Goal: Transaction & Acquisition: Obtain resource

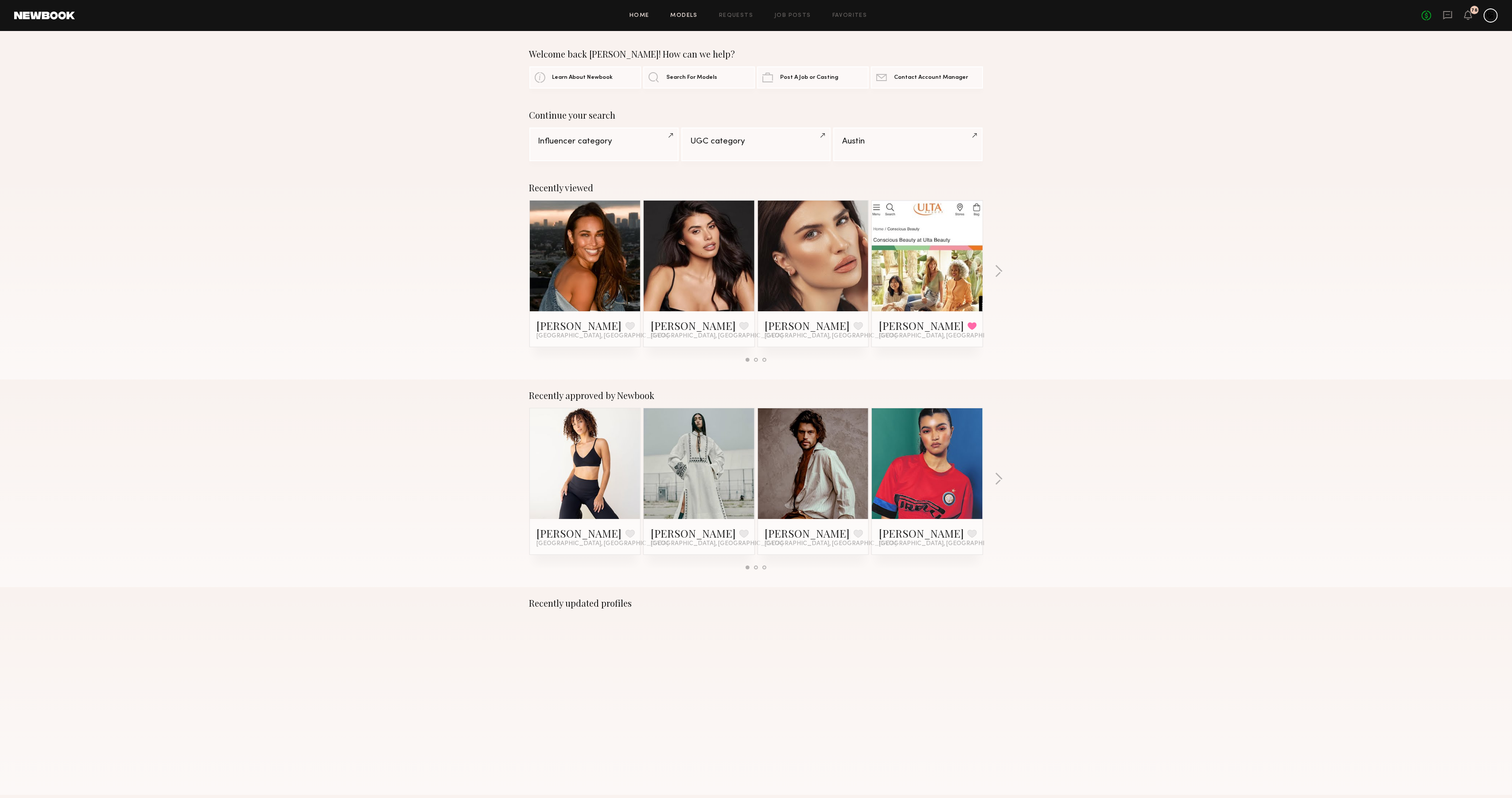
click at [683, 19] on div "Home Models Requests Job Posts Favorites Sign Out No fees up to $5,000 78" at bounding box center [787, 15] width 1423 height 14
click at [685, 15] on link "Models" at bounding box center [684, 16] width 27 height 6
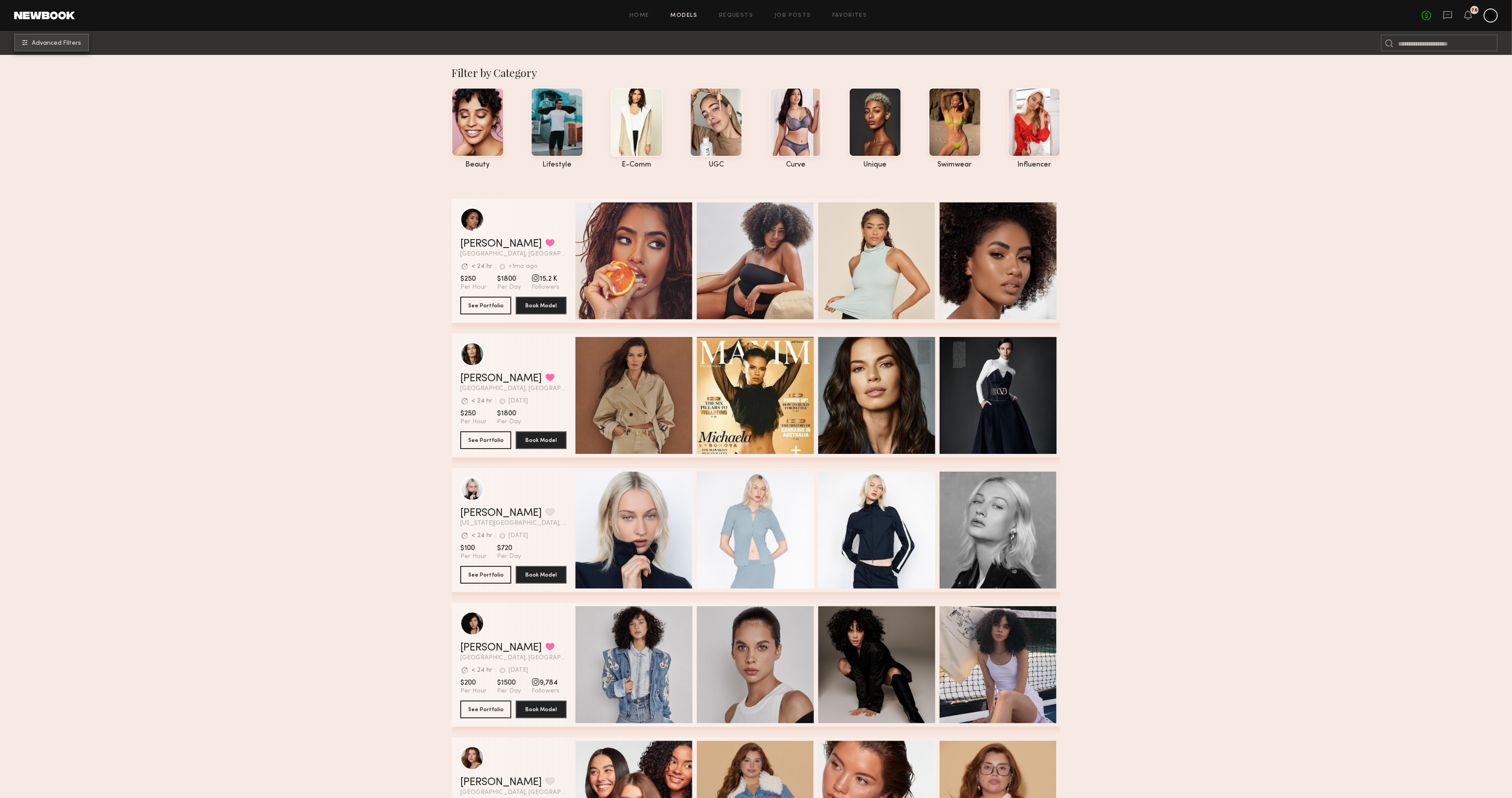
click at [45, 41] on span "Advanced Filters" at bounding box center [56, 43] width 49 height 6
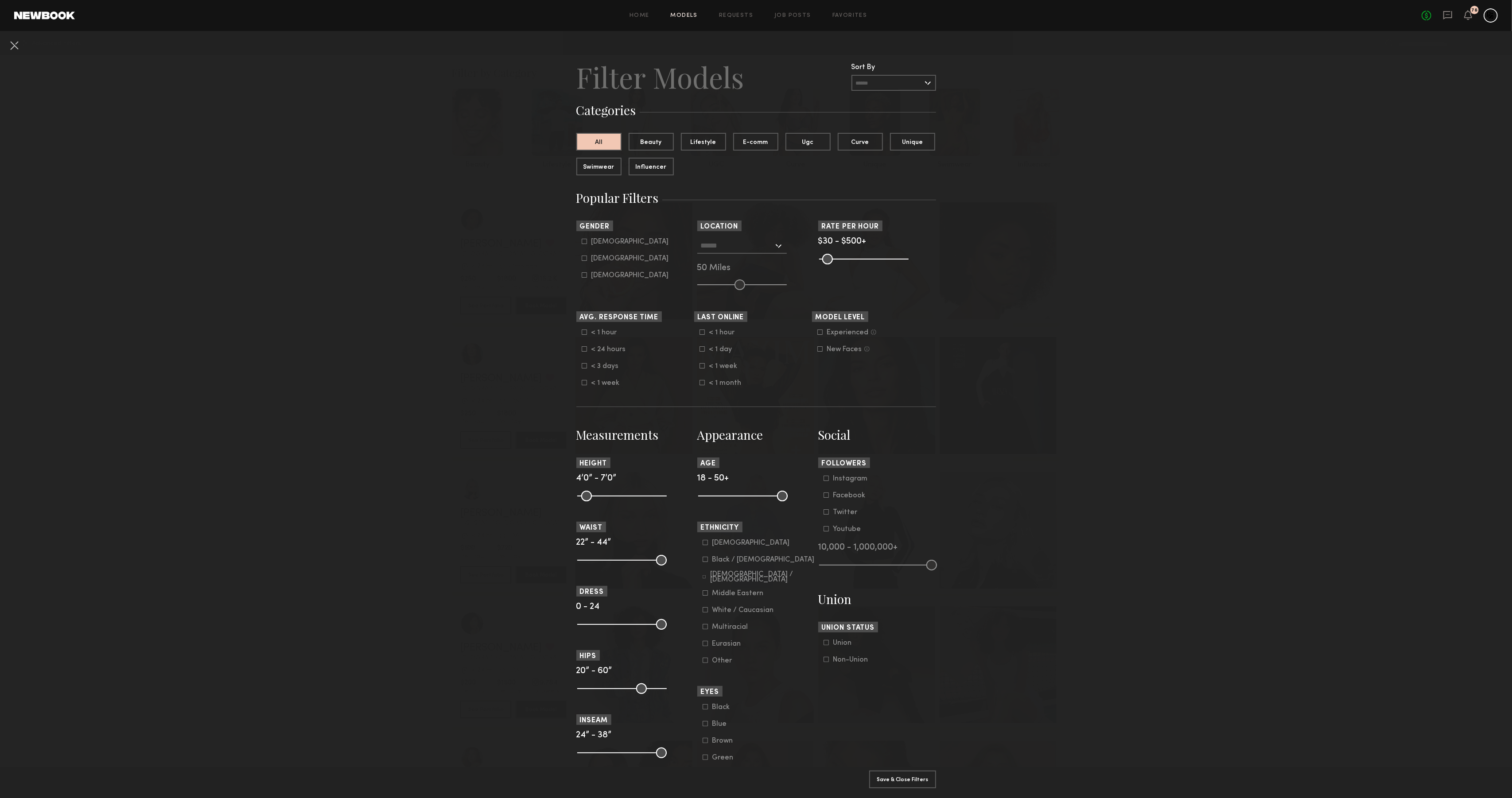
click at [743, 242] on input "text" at bounding box center [737, 245] width 73 height 15
click at [735, 261] on div "[GEOGRAPHIC_DATA], [GEOGRAPHIC_DATA]" at bounding box center [742, 265] width 87 height 23
type input "**********"
click at [584, 245] on common-framework-checkbox "[DEMOGRAPHIC_DATA]" at bounding box center [638, 242] width 113 height 8
drag, startPoint x: 586, startPoint y: 242, endPoint x: 580, endPoint y: 261, distance: 19.9
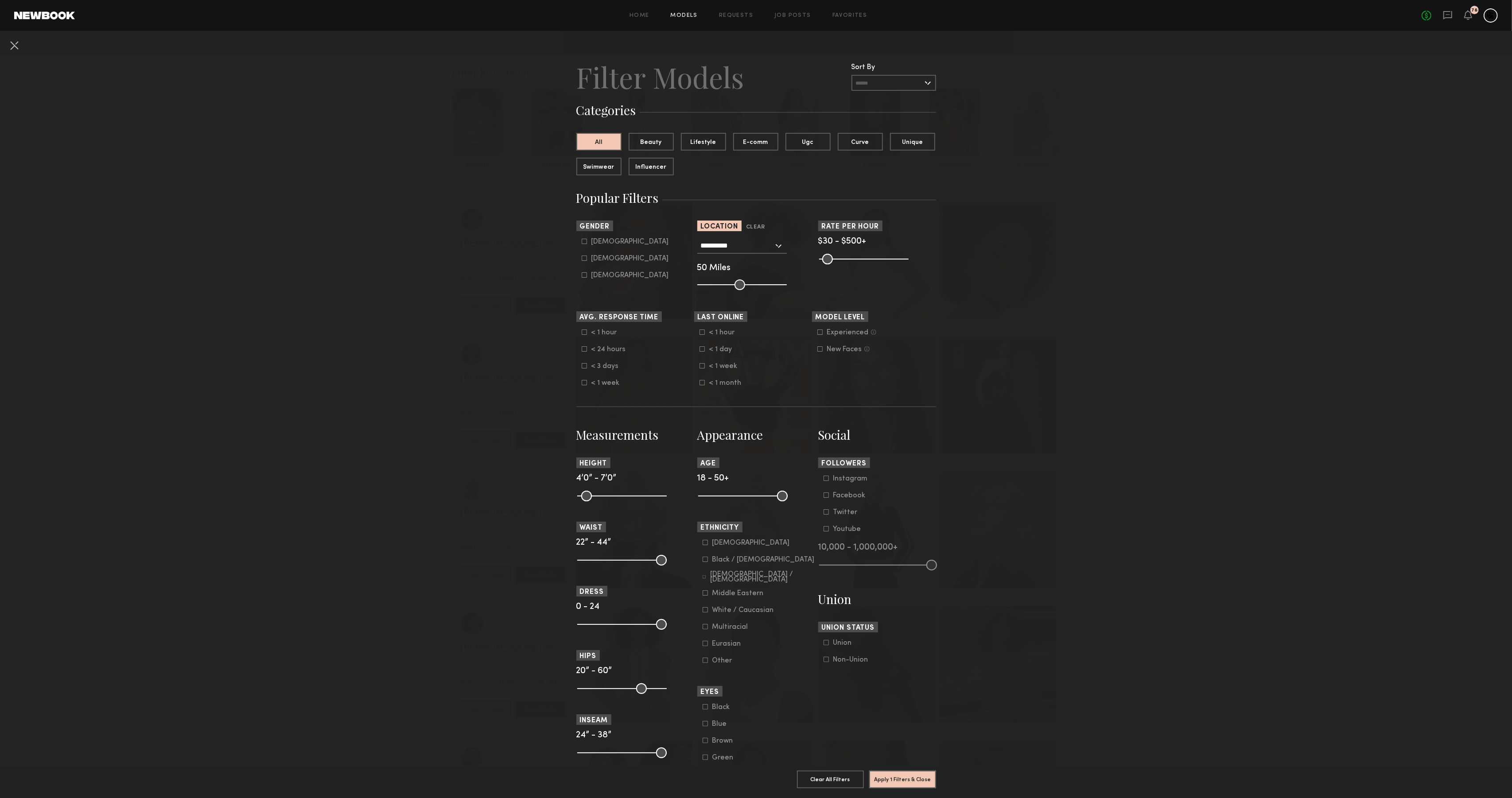
click at [586, 242] on label "[DEMOGRAPHIC_DATA]" at bounding box center [625, 241] width 87 height 5
type input "*"
click at [919, 784] on button "Apply 2 Filters & Close" at bounding box center [903, 779] width 67 height 18
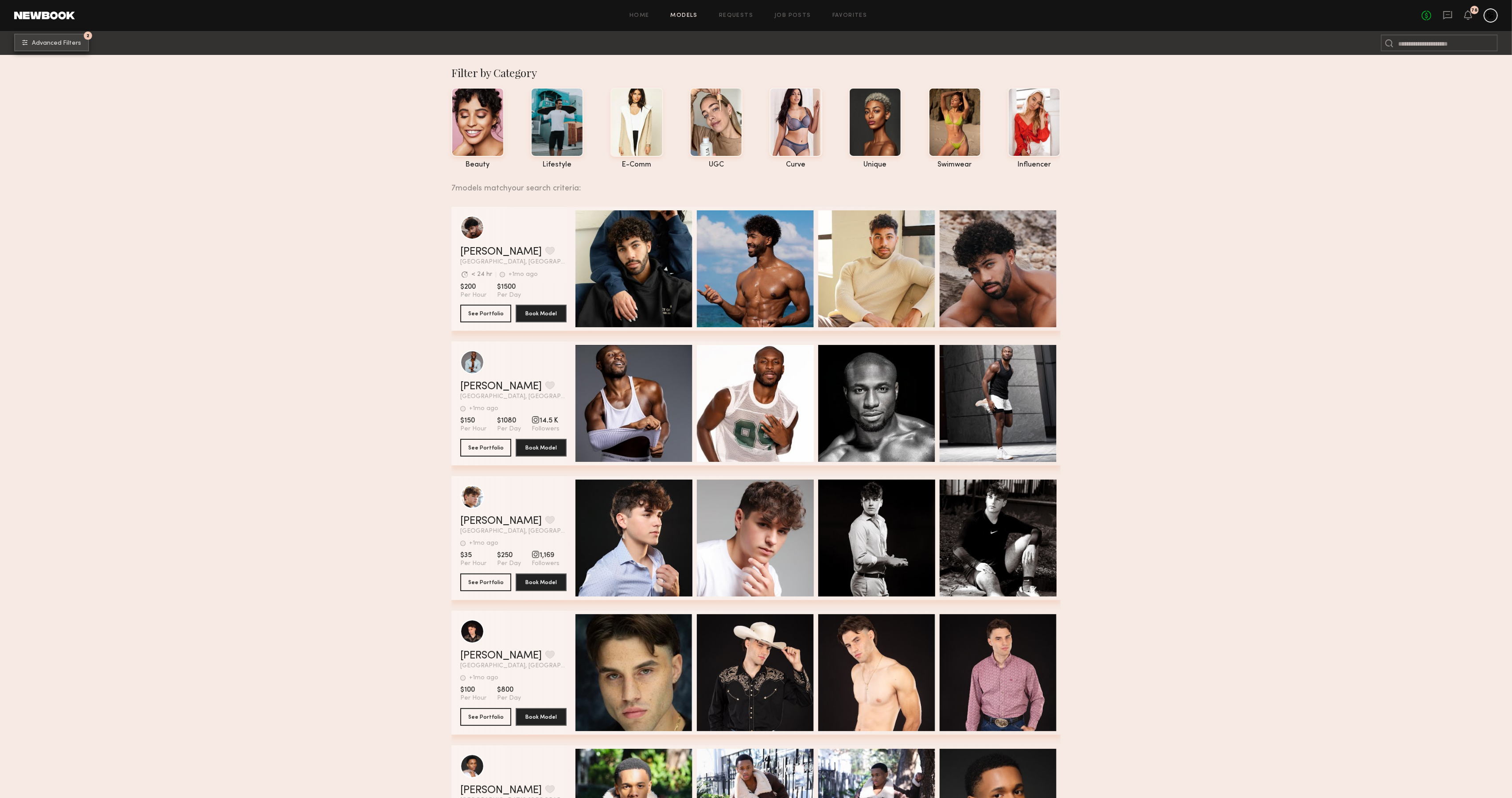
click at [45, 42] on span "Advanced Filters" at bounding box center [56, 43] width 49 height 6
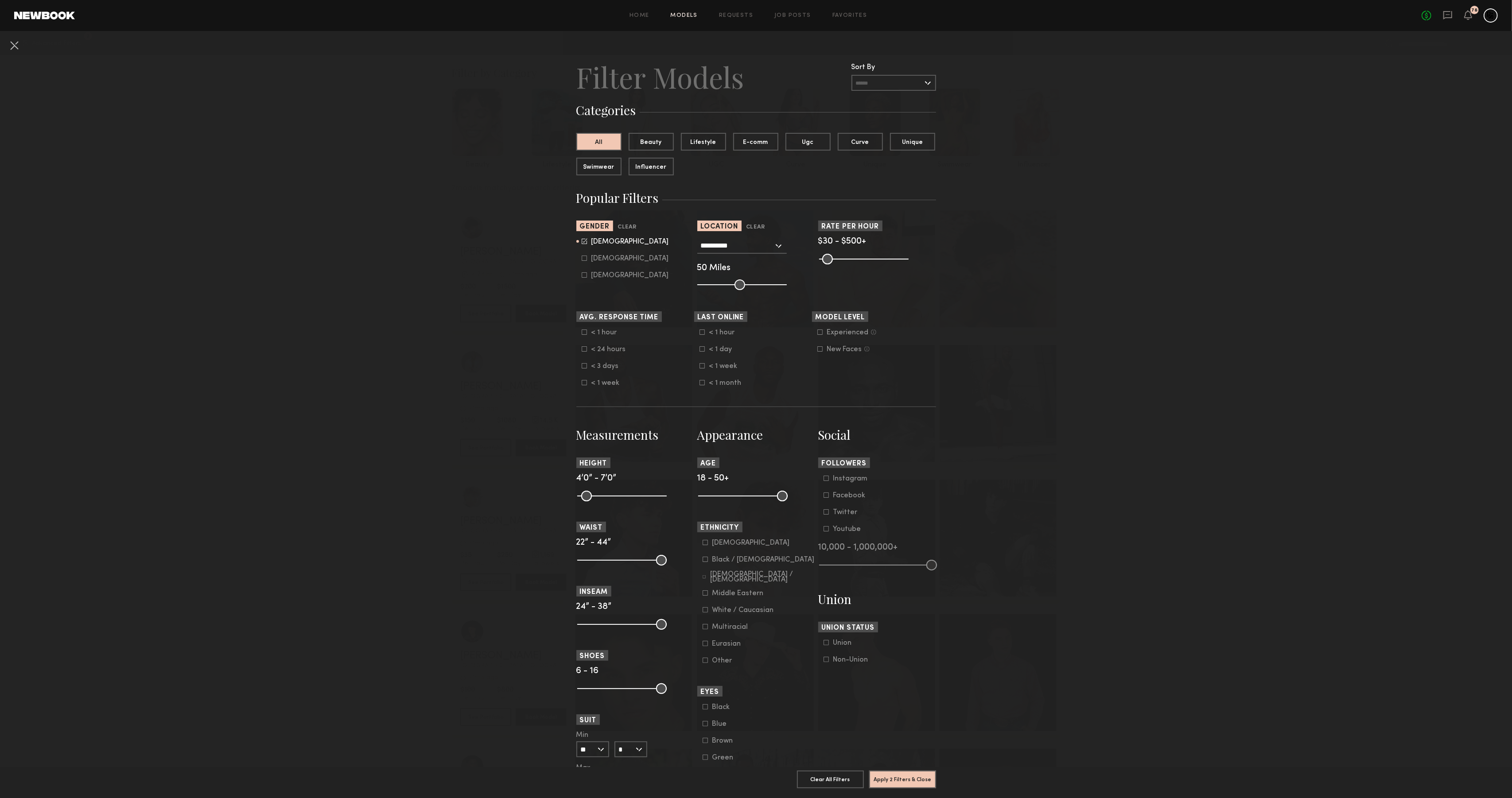
drag, startPoint x: 739, startPoint y: 283, endPoint x: 841, endPoint y: 303, distance: 103.9
type input "***"
click at [787, 290] on input "range" at bounding box center [742, 285] width 89 height 11
drag, startPoint x: 903, startPoint y: 776, endPoint x: 899, endPoint y: 772, distance: 5.7
click at [903, 776] on button "Apply 2 Filters & Close" at bounding box center [903, 779] width 67 height 18
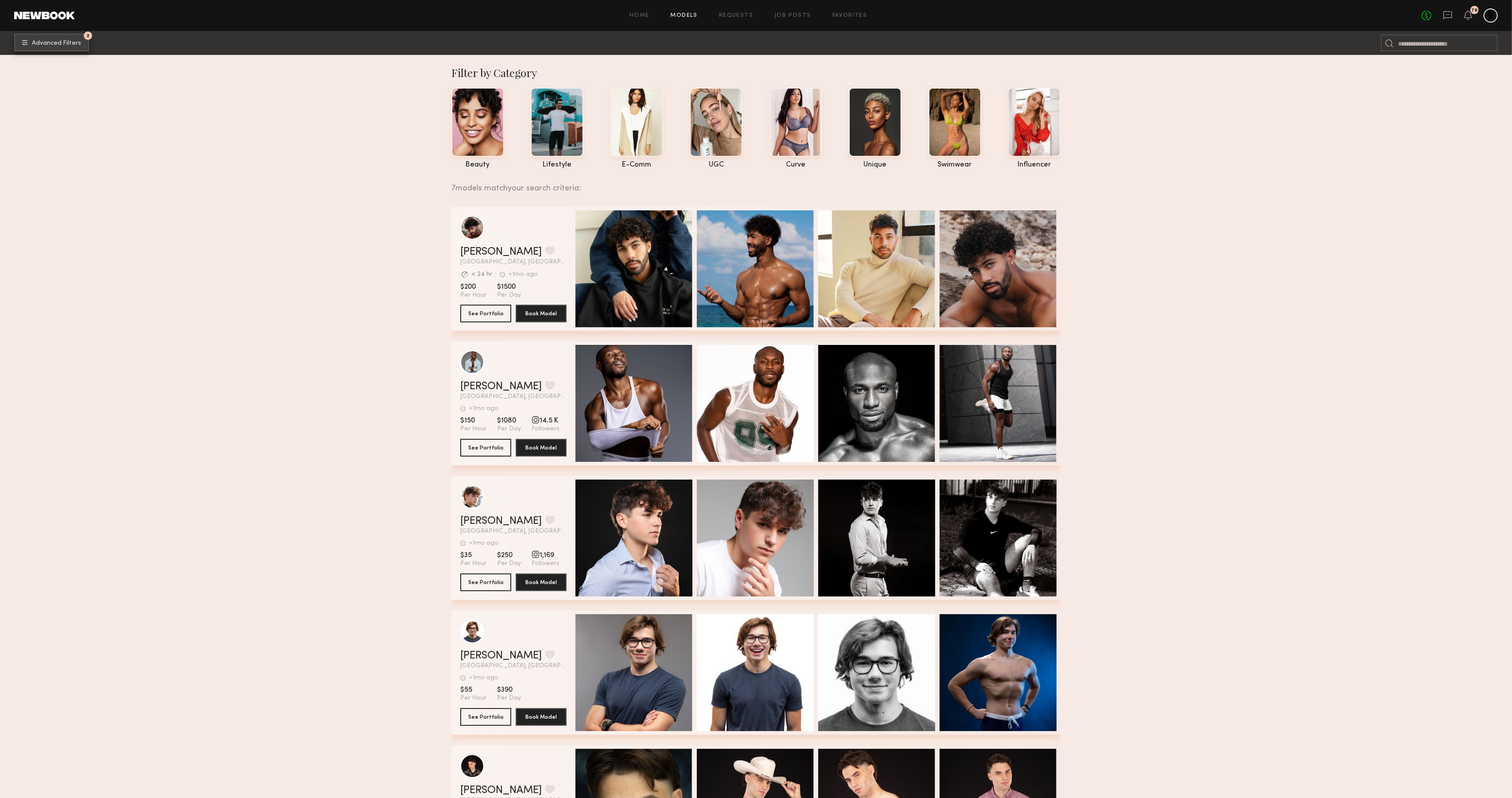
click at [55, 46] on span "Advanced Filters" at bounding box center [56, 43] width 49 height 6
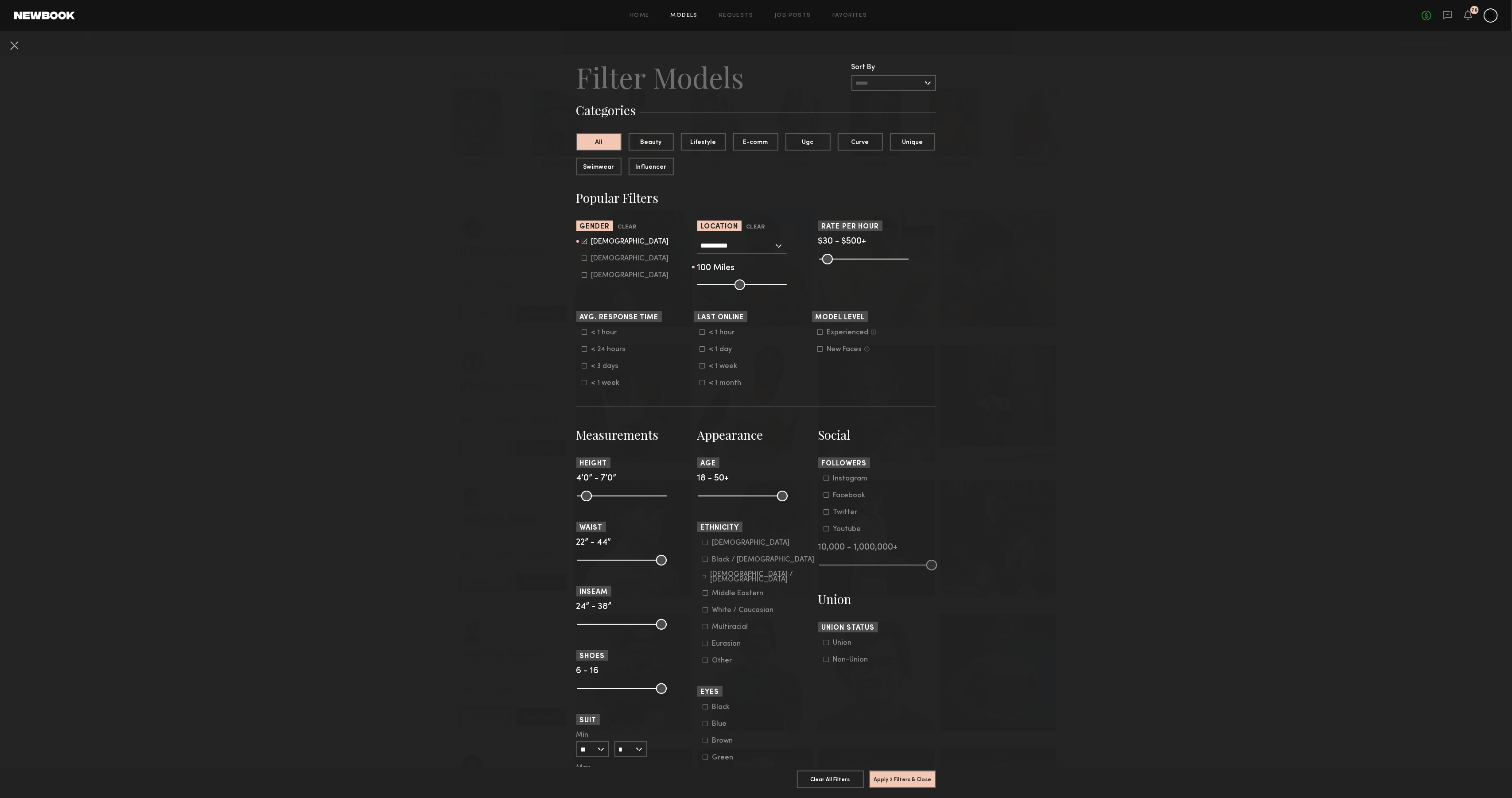
click at [744, 246] on input "**********" at bounding box center [737, 245] width 73 height 15
drag, startPoint x: 778, startPoint y: 246, endPoint x: 747, endPoint y: 248, distance: 31.1
click at [778, 246] on div "**********" at bounding box center [742, 245] width 89 height 16
drag, startPoint x: 744, startPoint y: 248, endPoint x: 687, endPoint y: 242, distance: 57.3
click at [687, 242] on section "**********" at bounding box center [756, 255] width 360 height 69
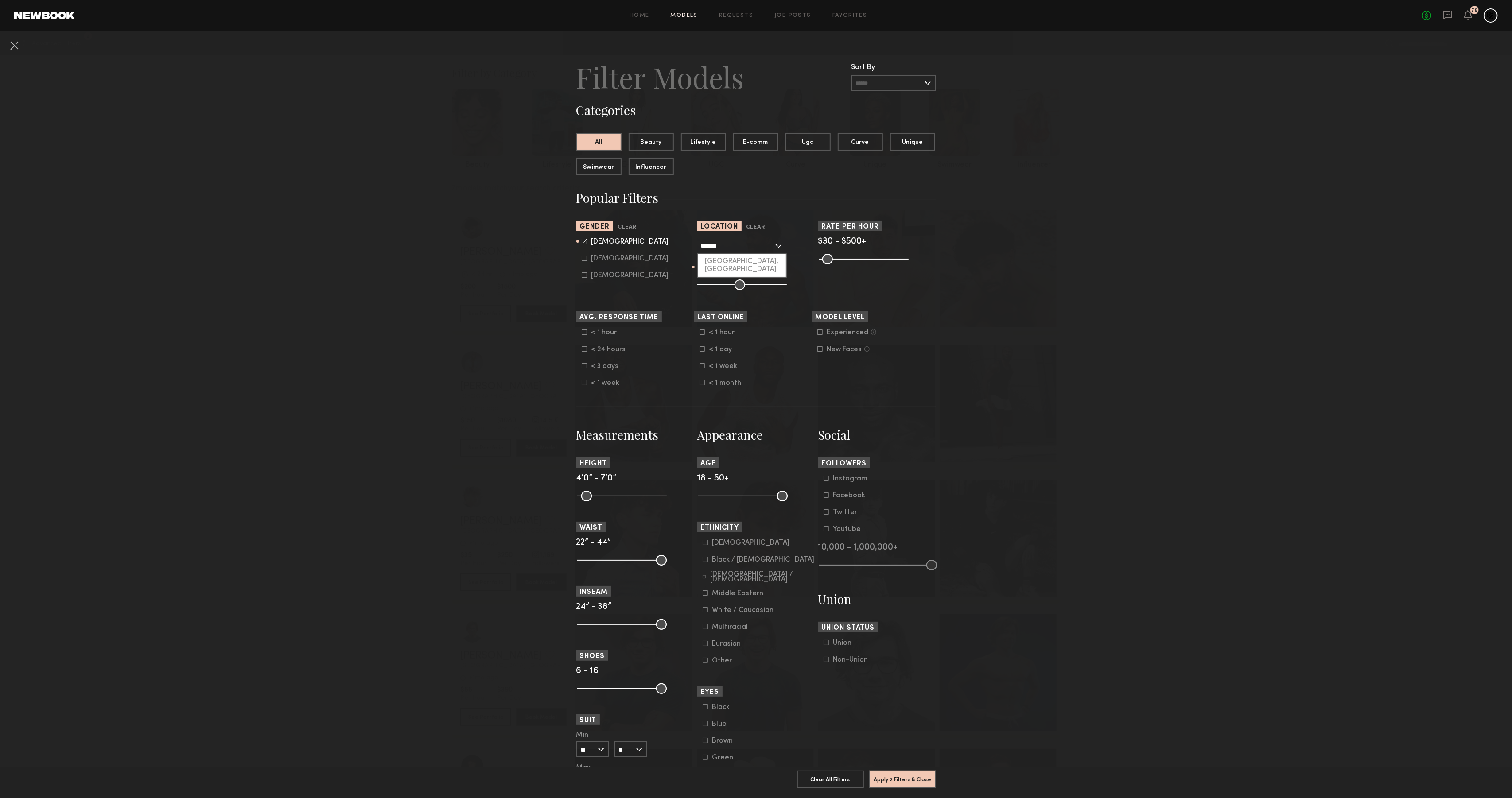
click at [747, 265] on div "[GEOGRAPHIC_DATA], [GEOGRAPHIC_DATA]" at bounding box center [742, 265] width 87 height 23
type input "**********"
click at [903, 778] on button "Apply 2 Filters & Close" at bounding box center [903, 779] width 67 height 18
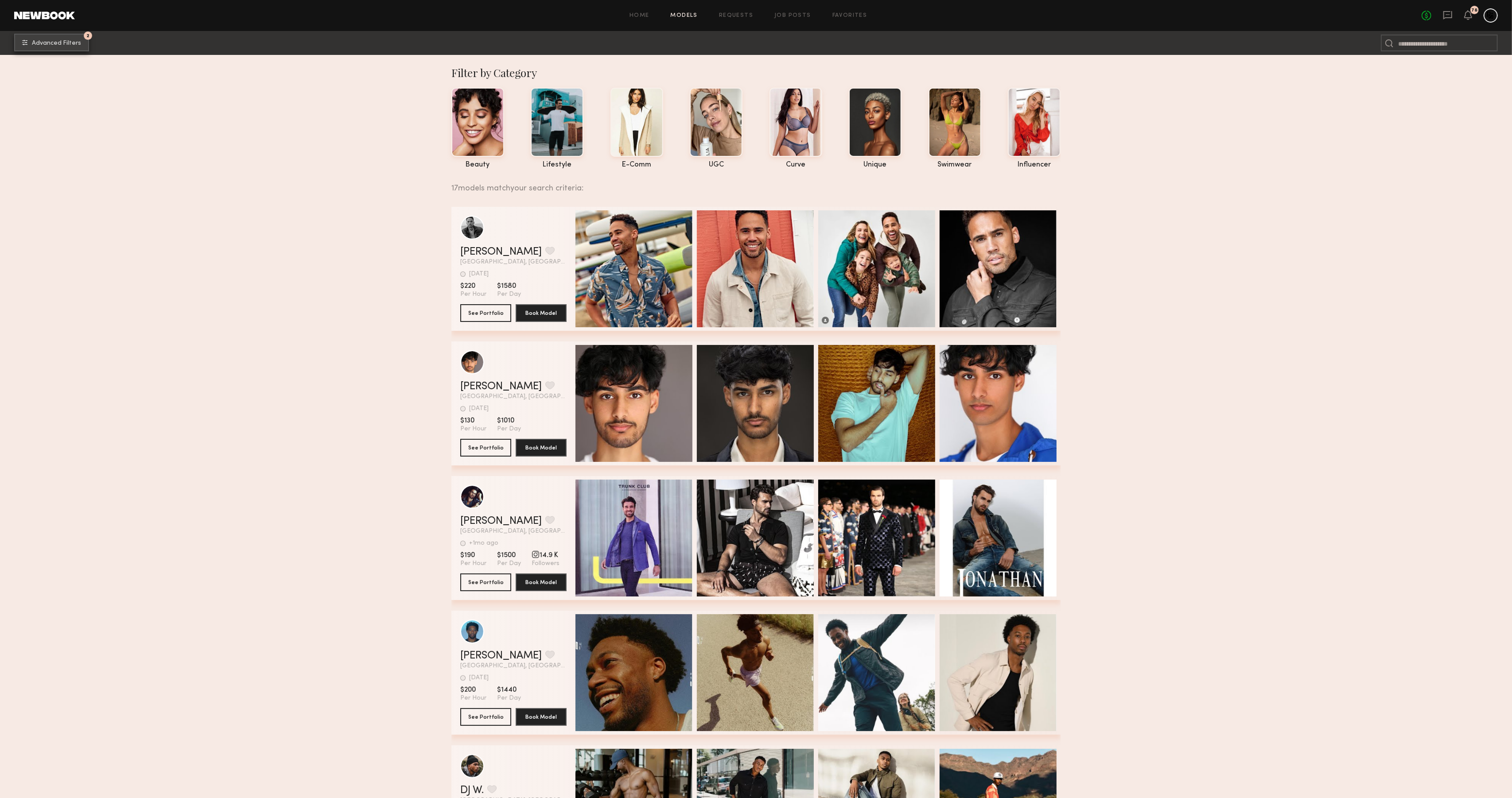
click at [36, 42] on span "Advanced Filters" at bounding box center [56, 43] width 49 height 6
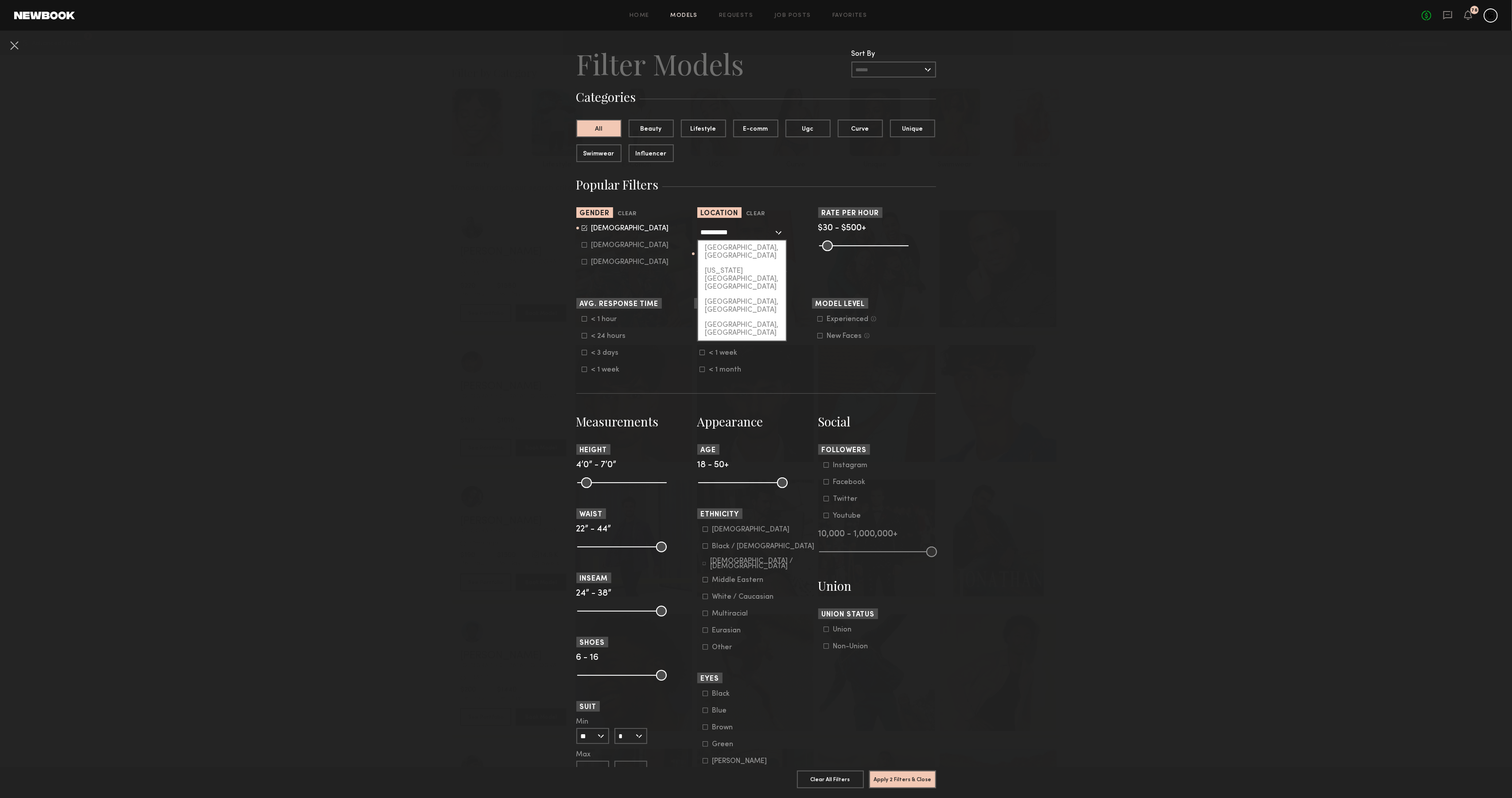
click at [738, 233] on input "**********" at bounding box center [737, 232] width 73 height 15
click at [760, 215] on button "Clear" at bounding box center [755, 215] width 19 height 10
type input "**"
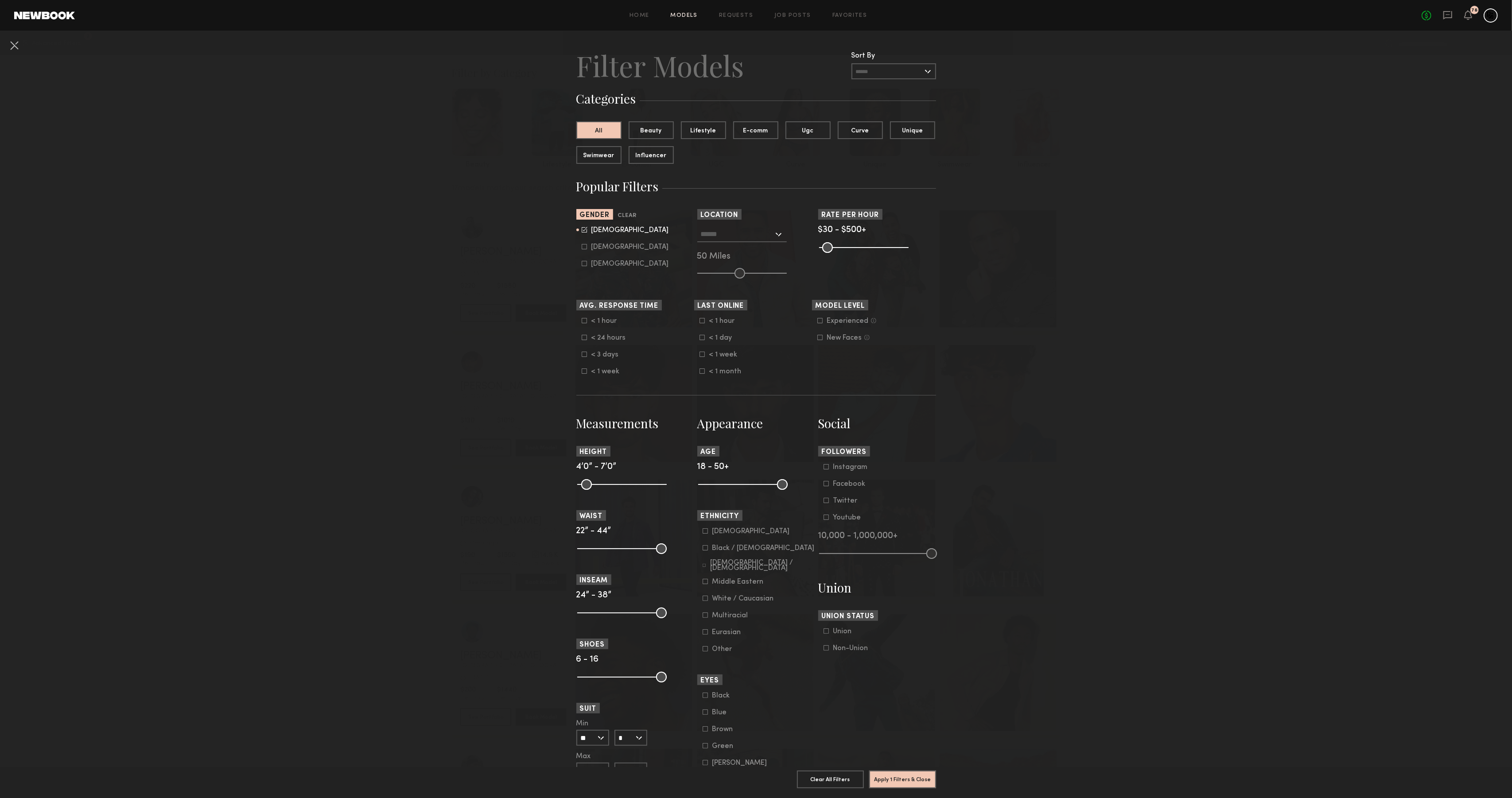
scroll to position [211, 0]
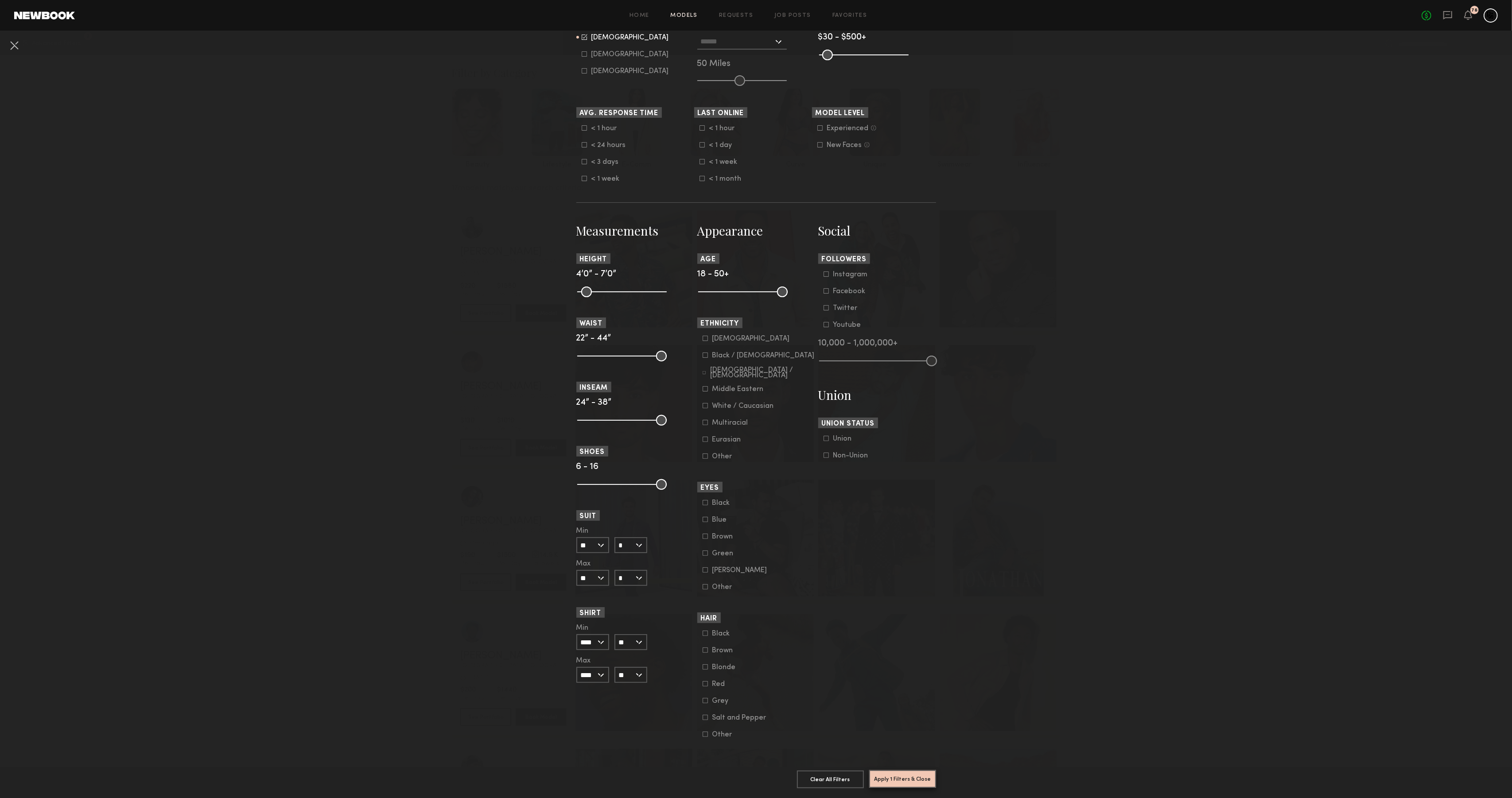
click at [903, 780] on button "Apply 1 Filters & Close" at bounding box center [903, 779] width 67 height 18
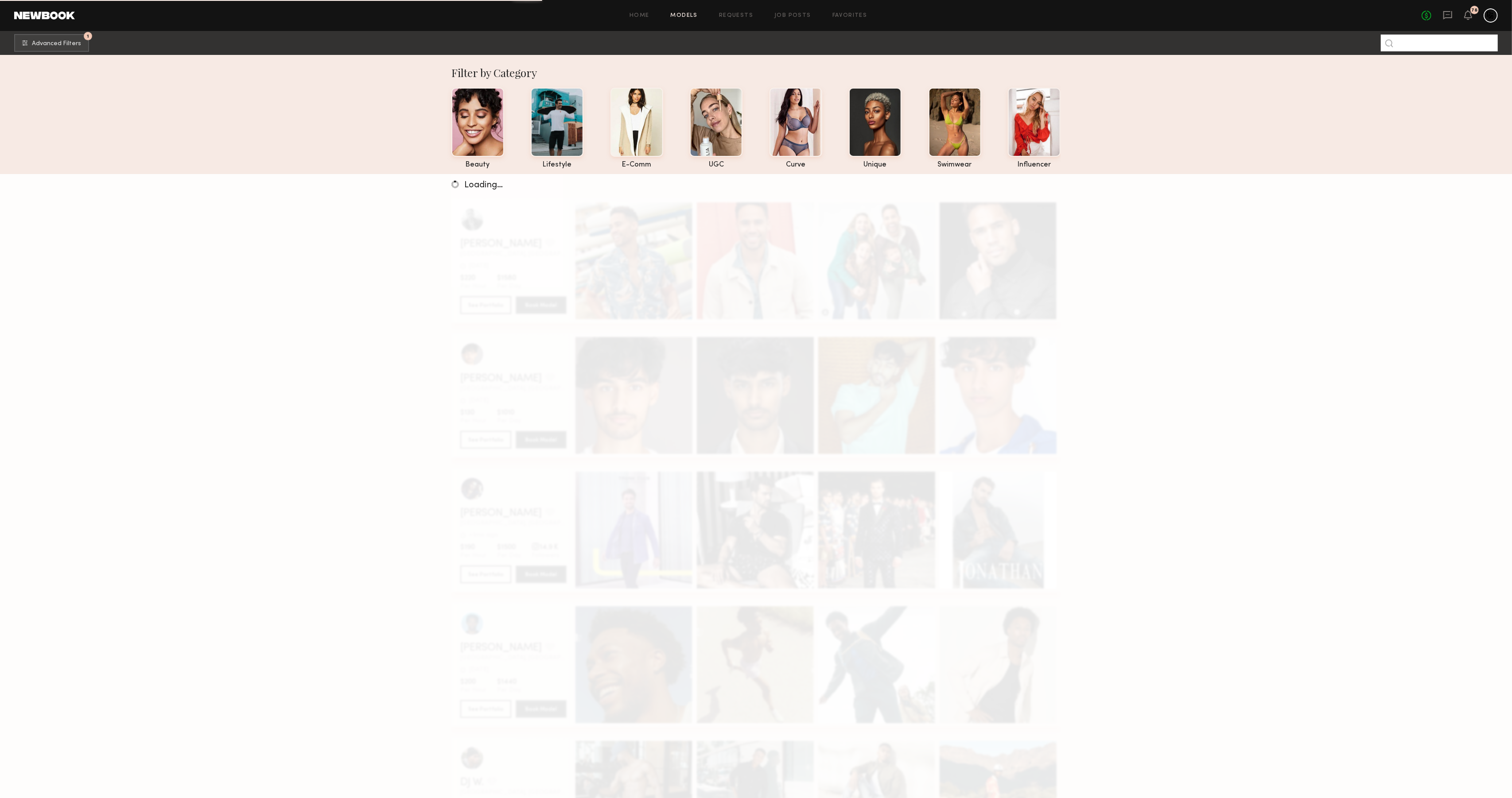
drag, startPoint x: 1437, startPoint y: 43, endPoint x: 1423, endPoint y: 45, distance: 14.1
click at [1437, 43] on input at bounding box center [1439, 43] width 117 height 17
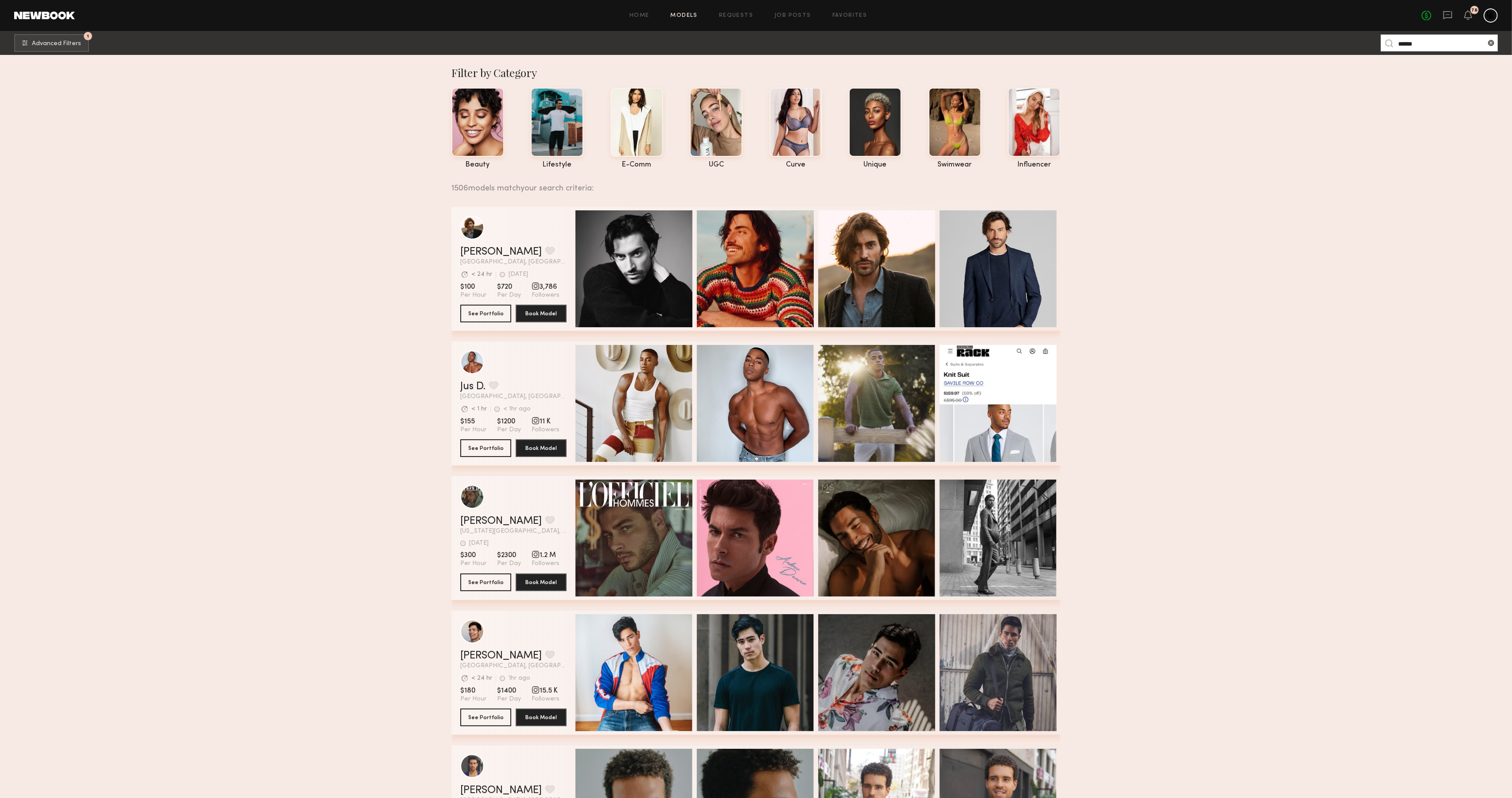
type input "******"
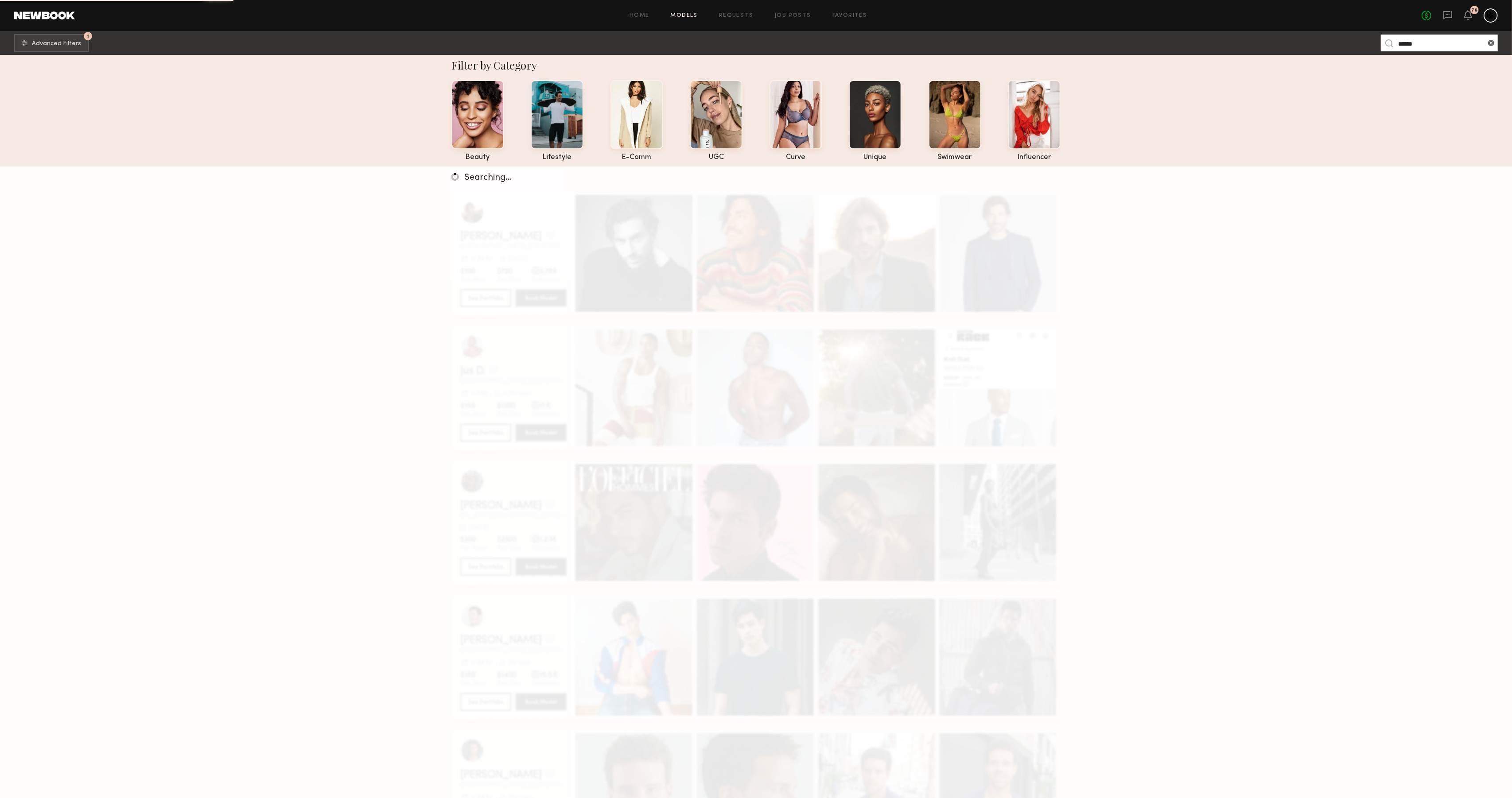
scroll to position [11, 0]
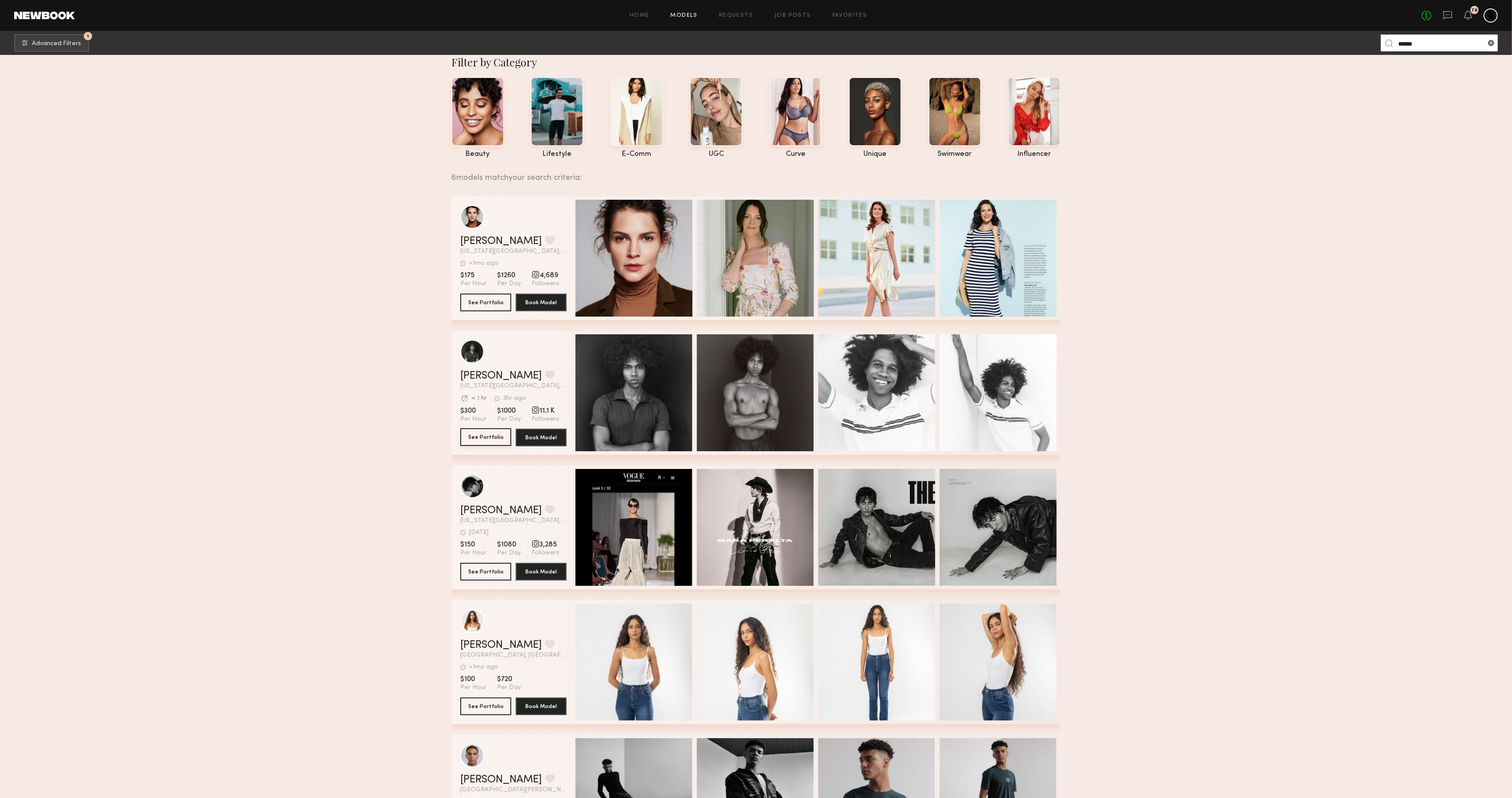
click at [490, 436] on button "See Portfolio" at bounding box center [485, 437] width 51 height 18
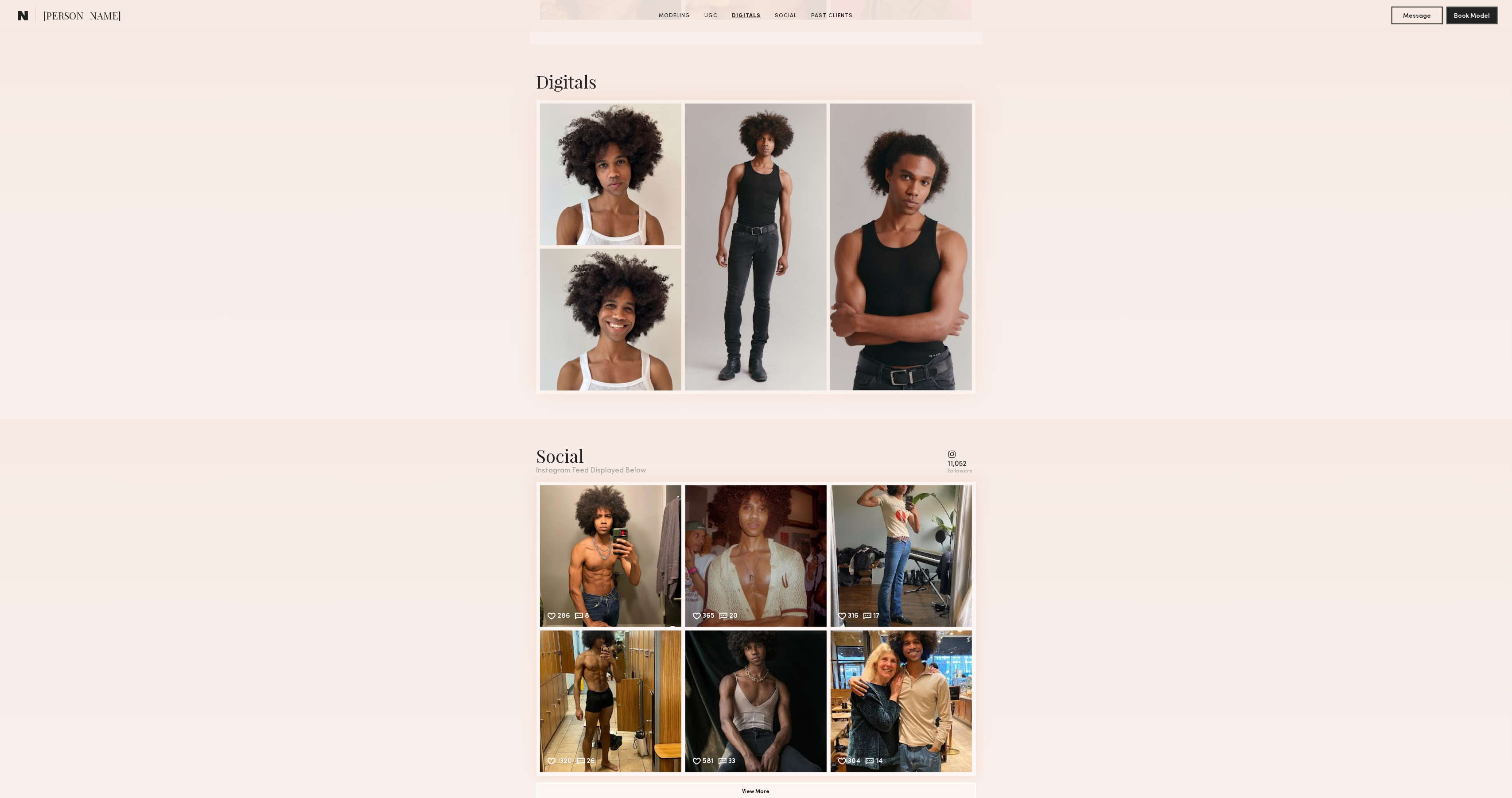
scroll to position [1040, 0]
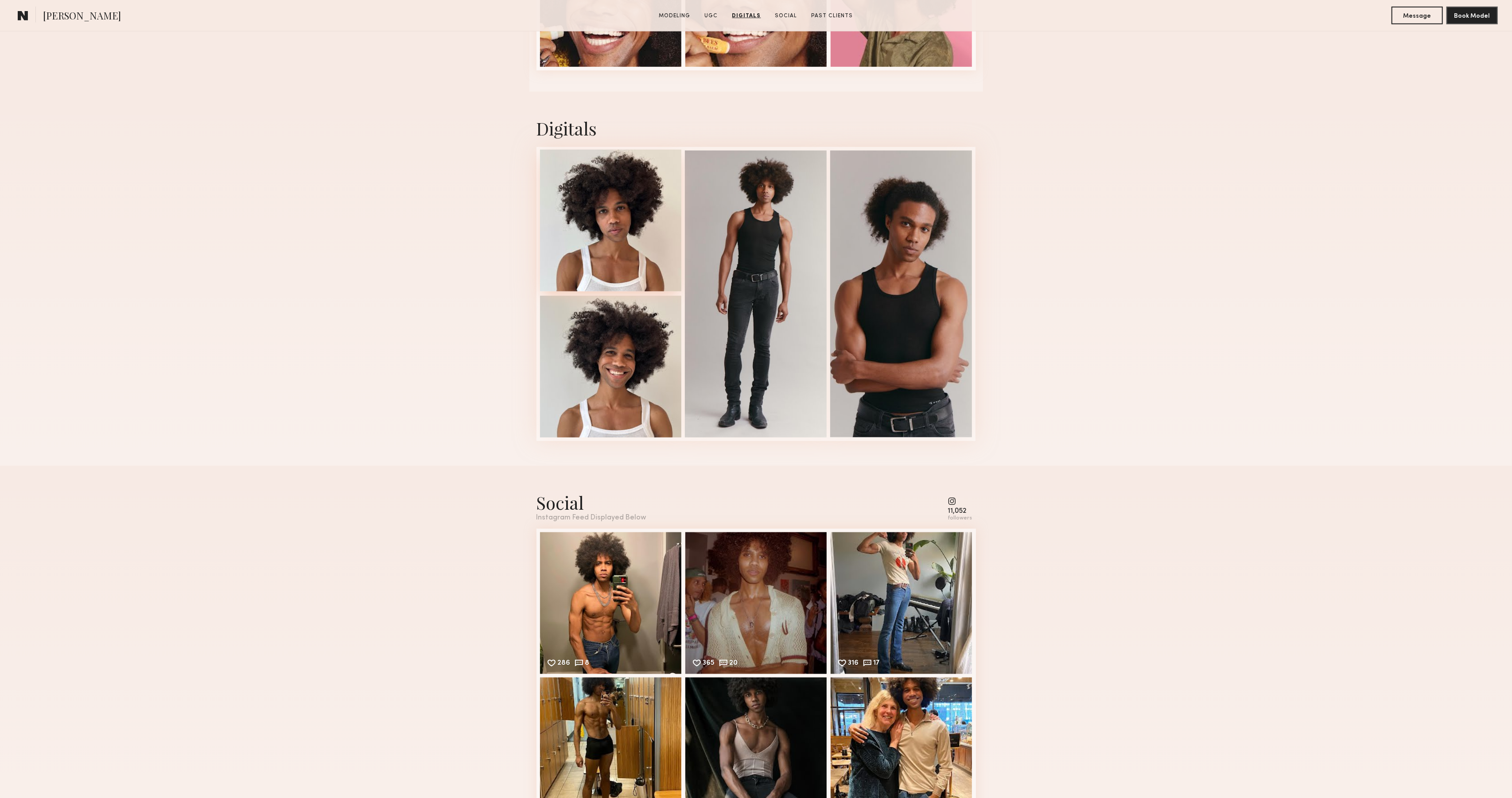
click at [622, 229] on div at bounding box center [611, 221] width 142 height 142
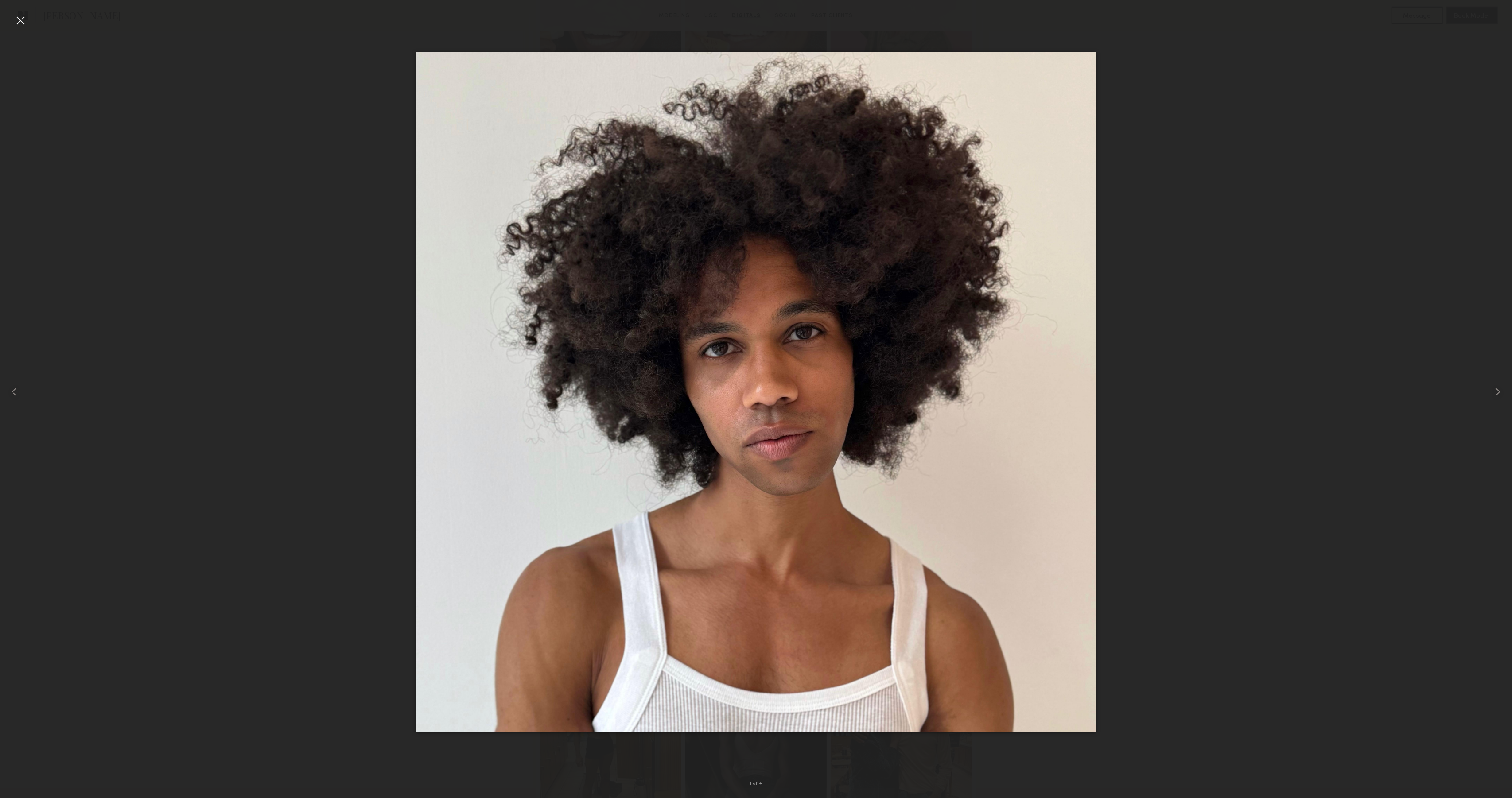
click at [1397, 425] on div at bounding box center [756, 392] width 1512 height 756
click at [1188, 114] on div at bounding box center [756, 392] width 1512 height 756
click at [1231, 144] on div at bounding box center [756, 392] width 1512 height 756
drag, startPoint x: 21, startPoint y: 21, endPoint x: 518, endPoint y: 243, distance: 544.3
click at [21, 21] on div at bounding box center [21, 21] width 14 height 14
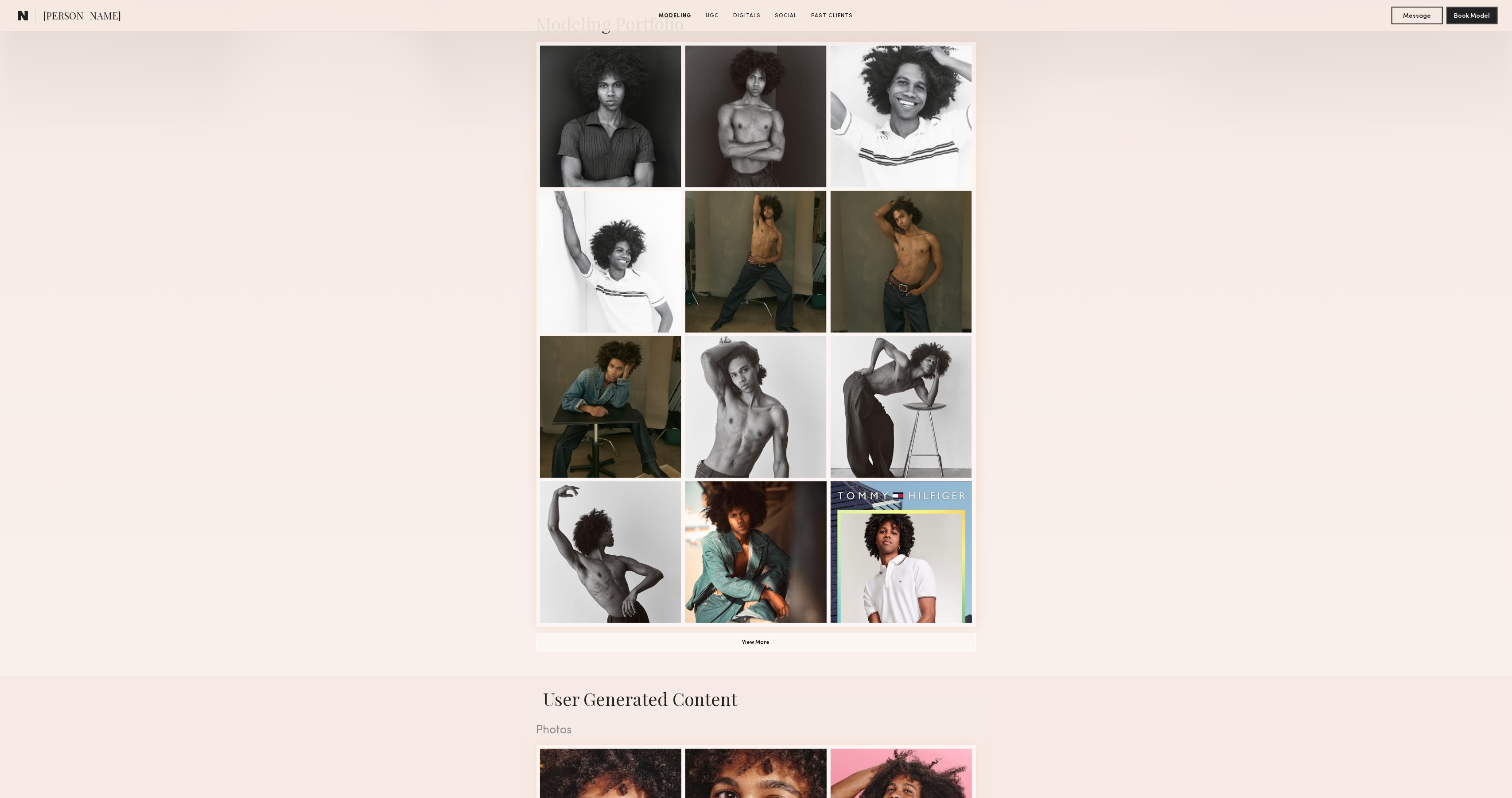
scroll to position [188, 0]
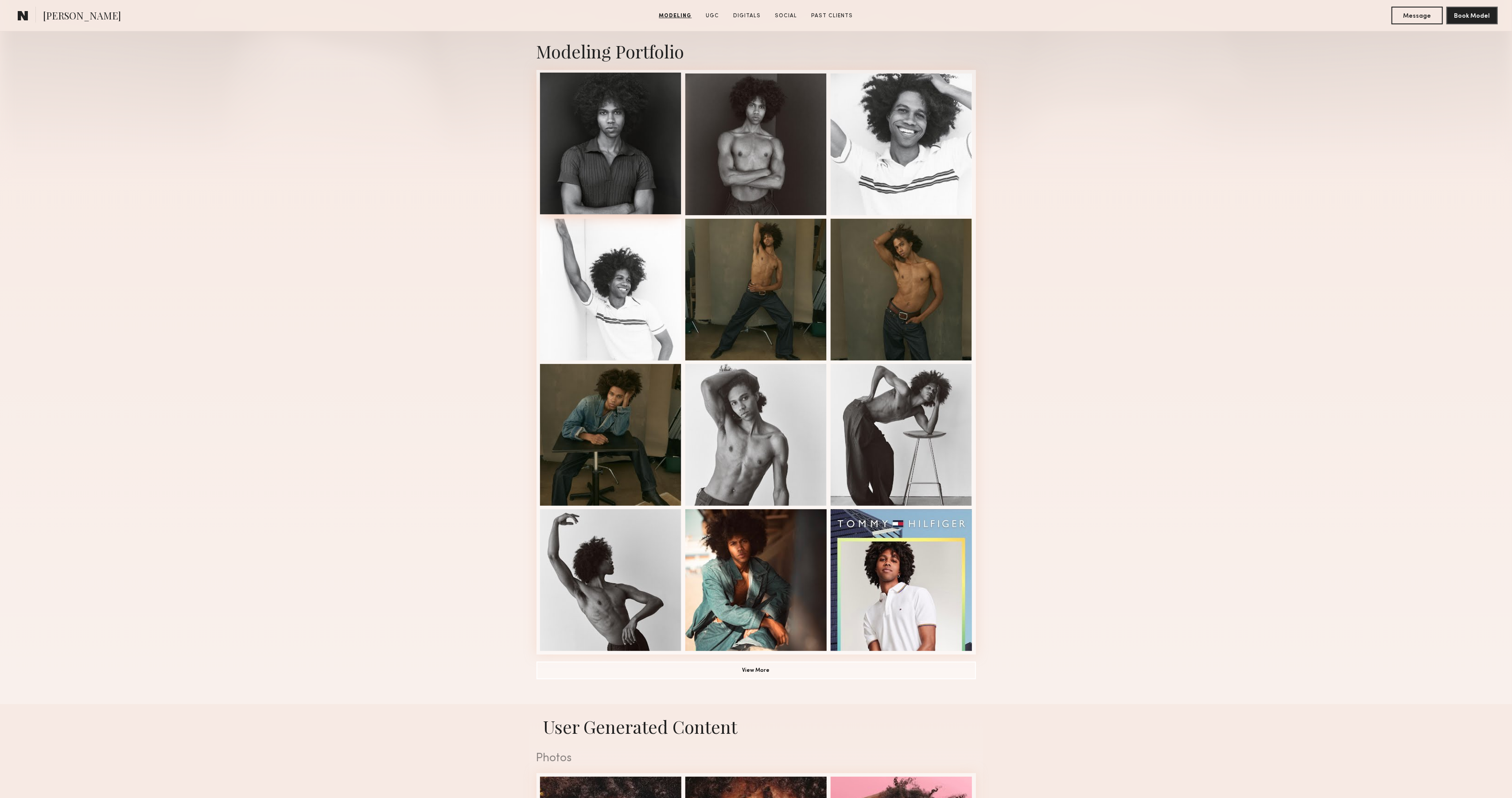
click at [602, 144] on div at bounding box center [611, 144] width 142 height 142
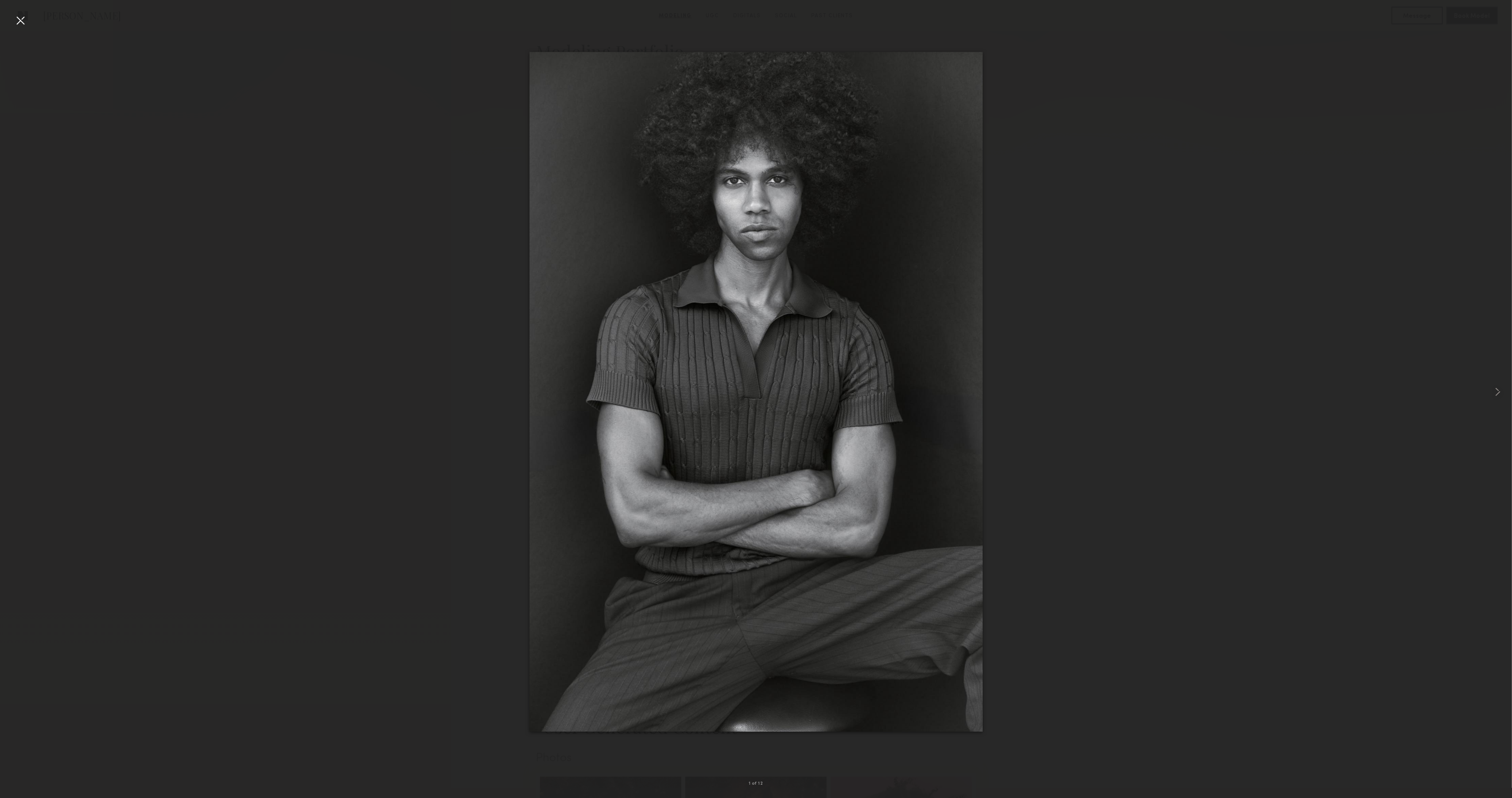
click at [1392, 549] on div at bounding box center [756, 392] width 1512 height 756
drag, startPoint x: 25, startPoint y: 21, endPoint x: 843, endPoint y: 278, distance: 857.4
click at [25, 21] on div at bounding box center [21, 21] width 14 height 14
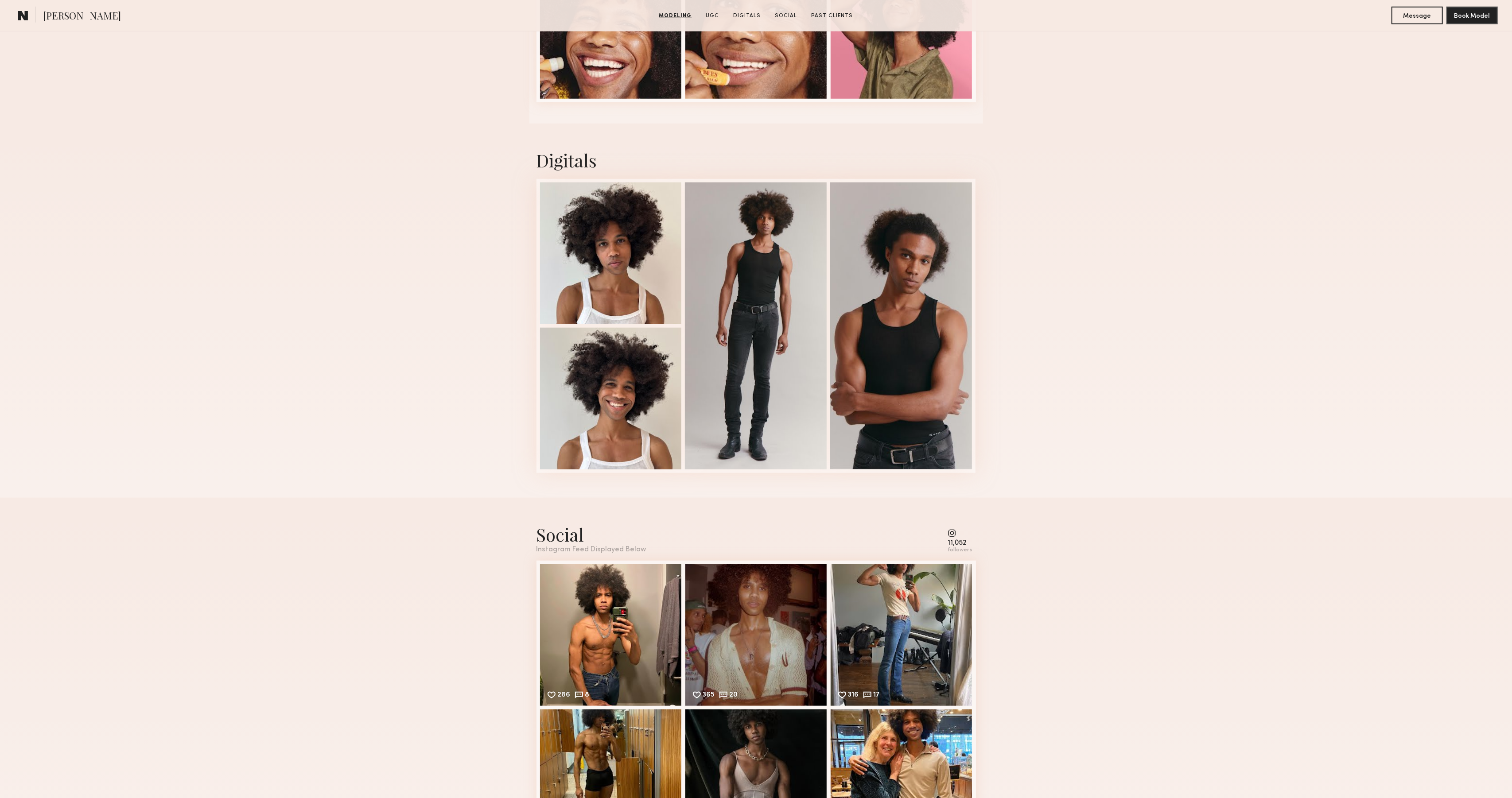
scroll to position [1237, 0]
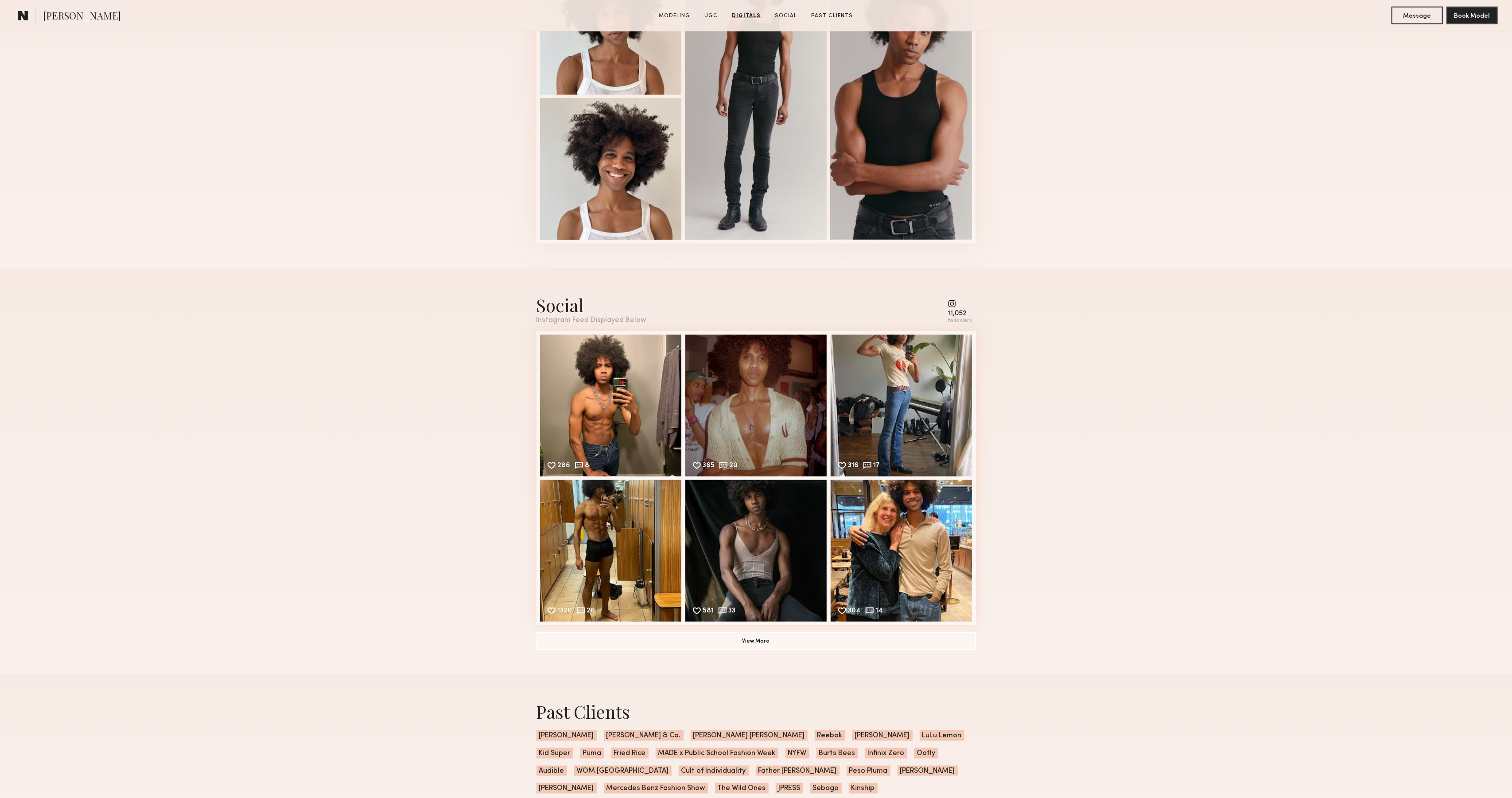
click at [1143, 430] on div "Social Instagram Feed Displayed Below 11,052 followers 286 8 Likes & comments d…" at bounding box center [756, 471] width 1512 height 407
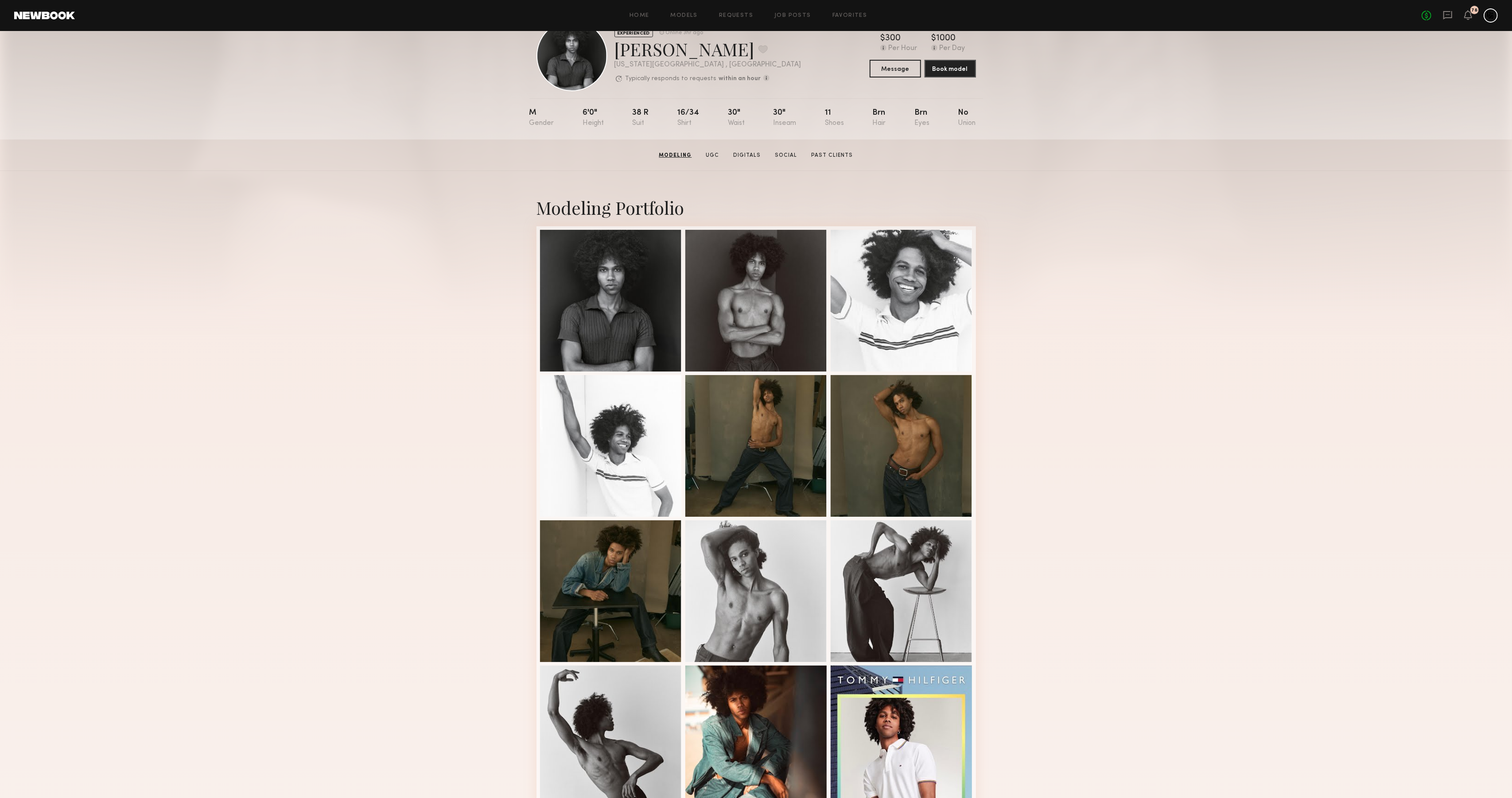
scroll to position [0, 0]
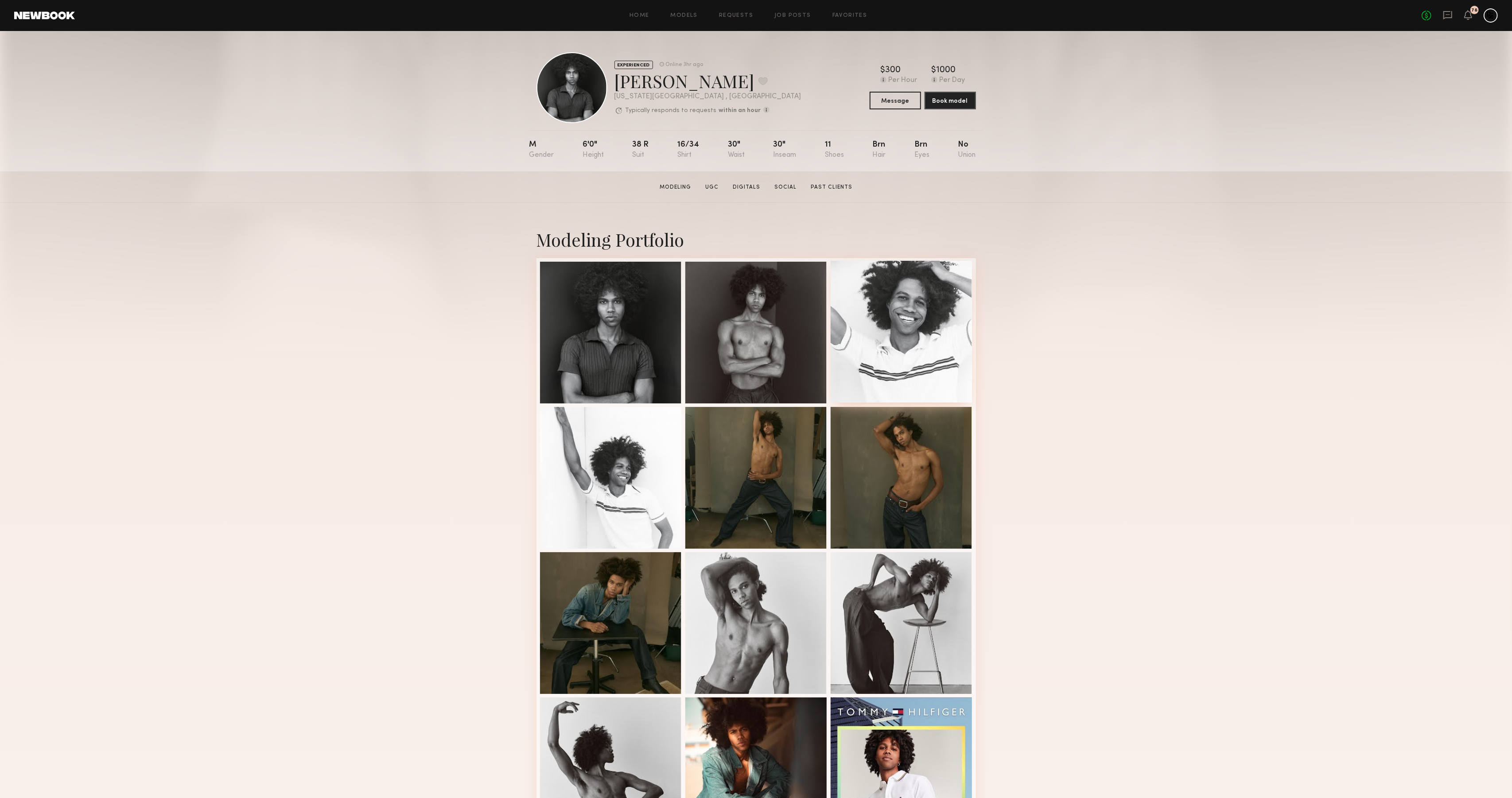
click at [873, 337] on div at bounding box center [902, 332] width 142 height 142
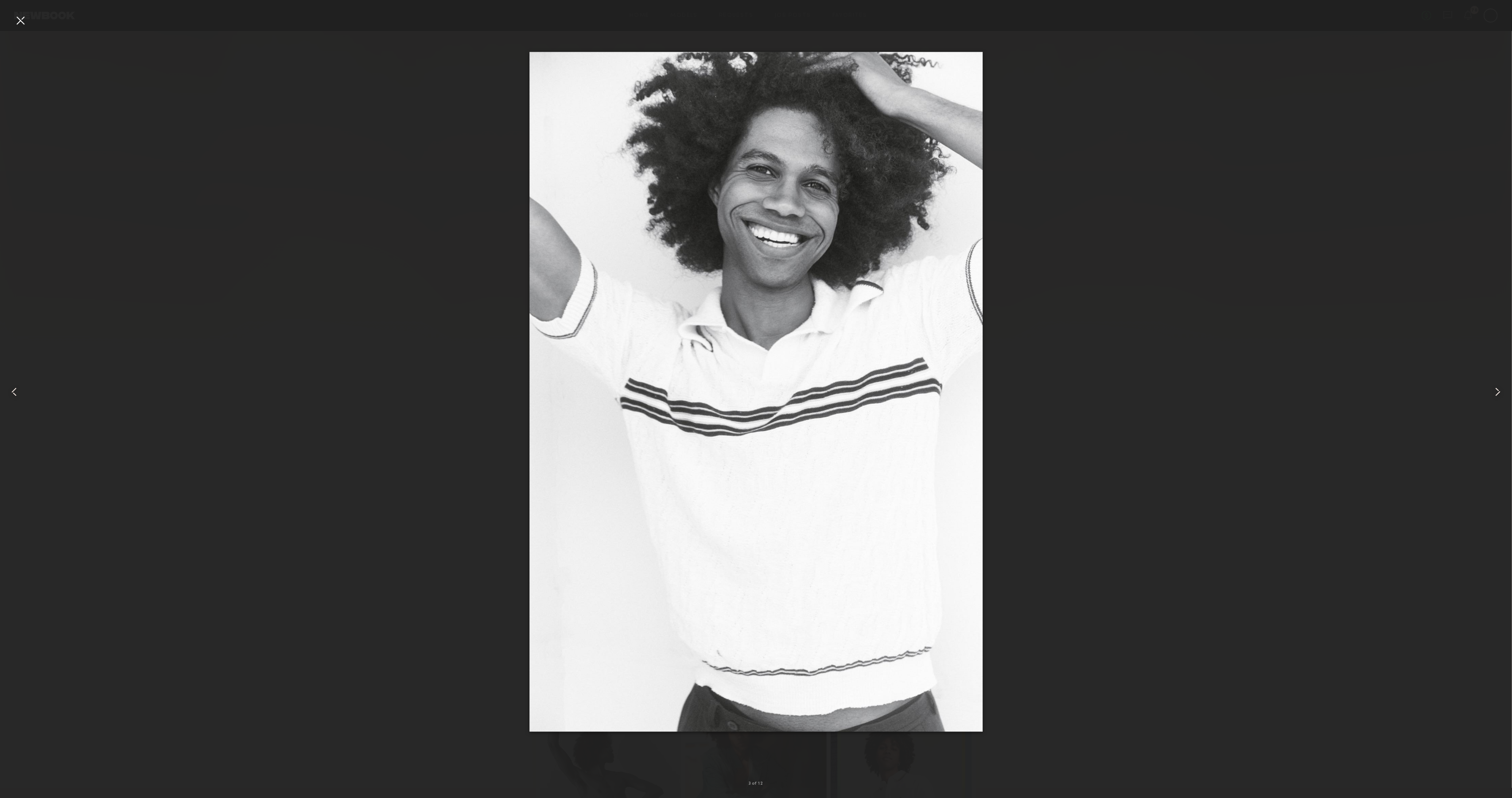
click at [1211, 386] on div at bounding box center [756, 392] width 1512 height 756
drag, startPoint x: 25, startPoint y: 25, endPoint x: 454, endPoint y: 136, distance: 443.1
click at [25, 25] on div at bounding box center [21, 21] width 14 height 14
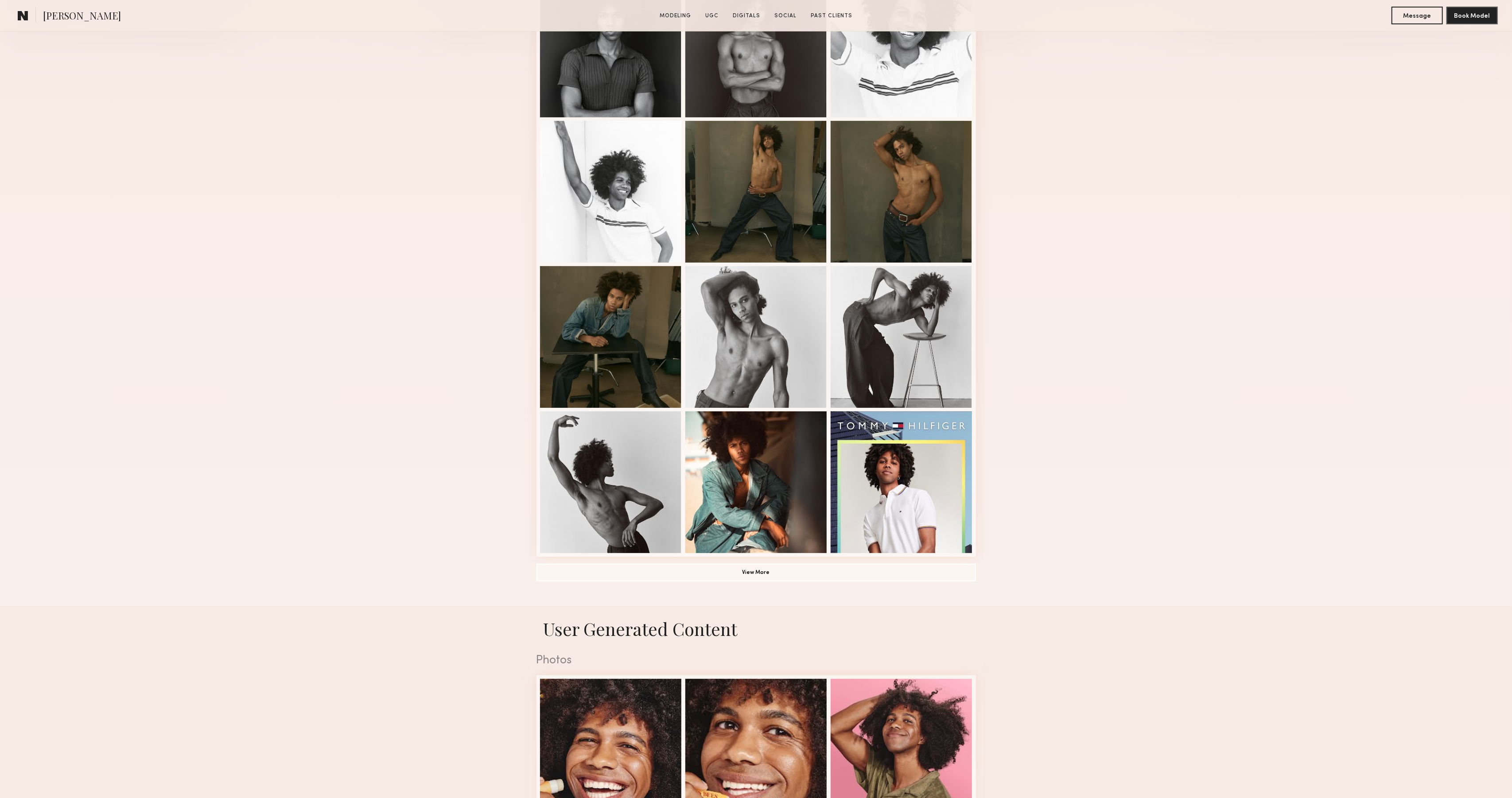
scroll to position [322, 0]
